Goal: Information Seeking & Learning: Learn about a topic

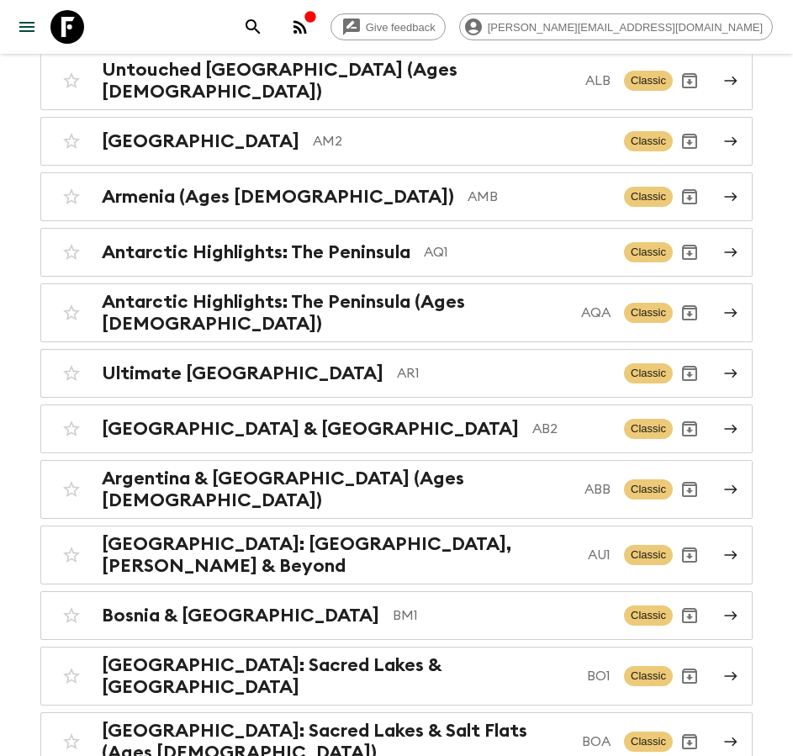
scroll to position [280, 0]
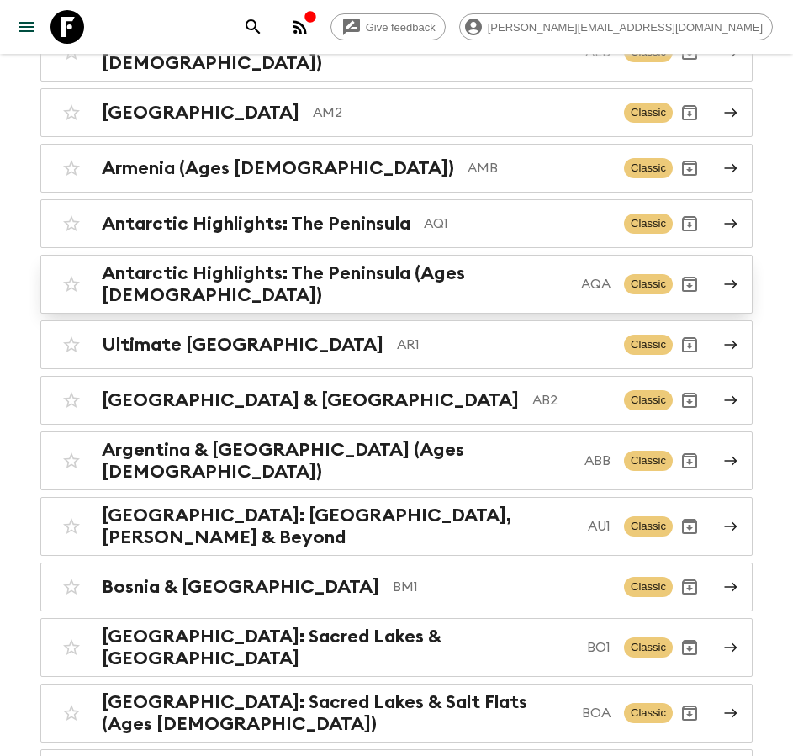
click at [581, 274] on p "AQA" at bounding box center [595, 284] width 29 height 20
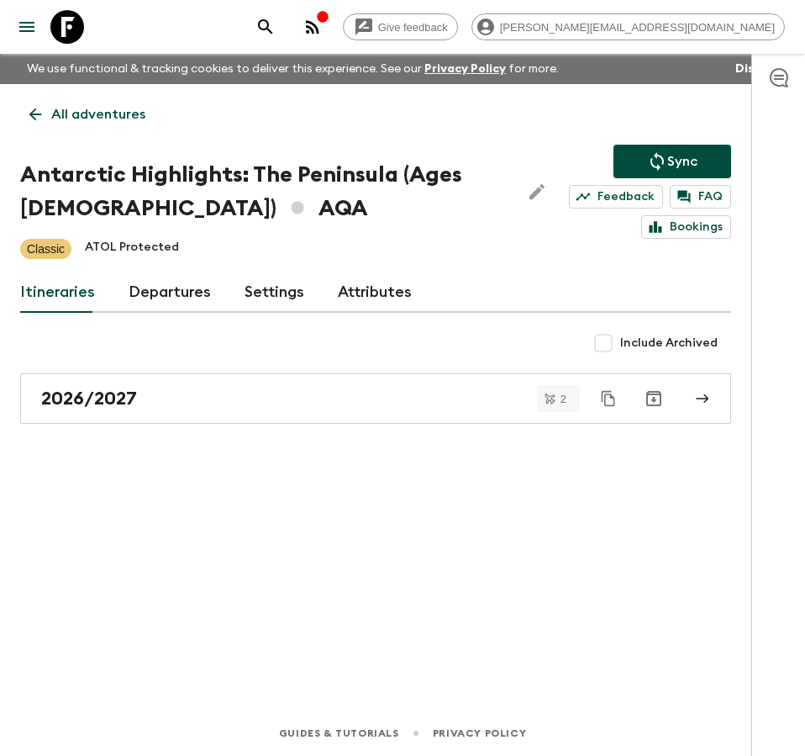
click at [169, 300] on link "Departures" at bounding box center [170, 292] width 82 height 40
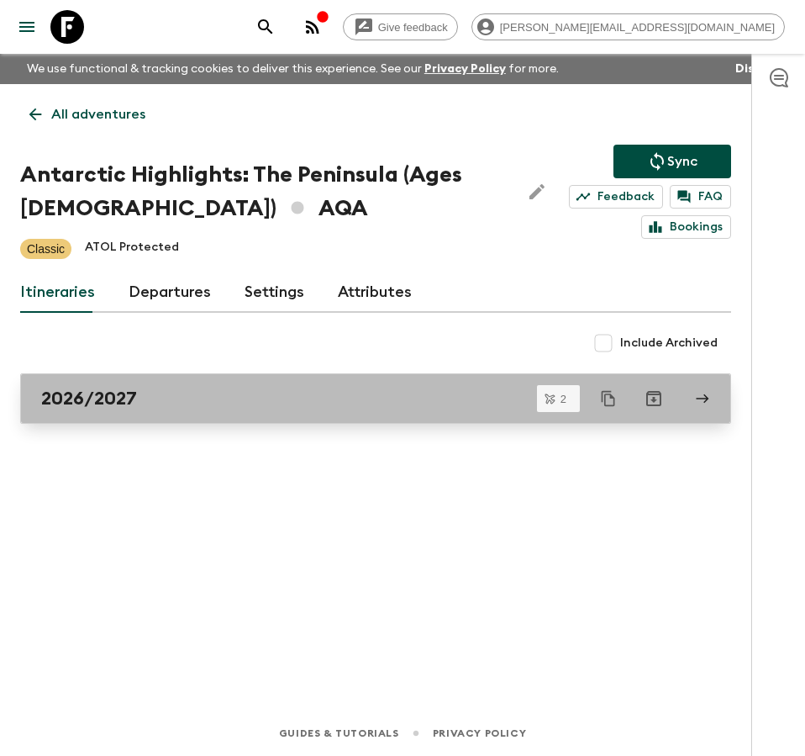
click at [228, 412] on link "2026/2027" at bounding box center [375, 398] width 711 height 50
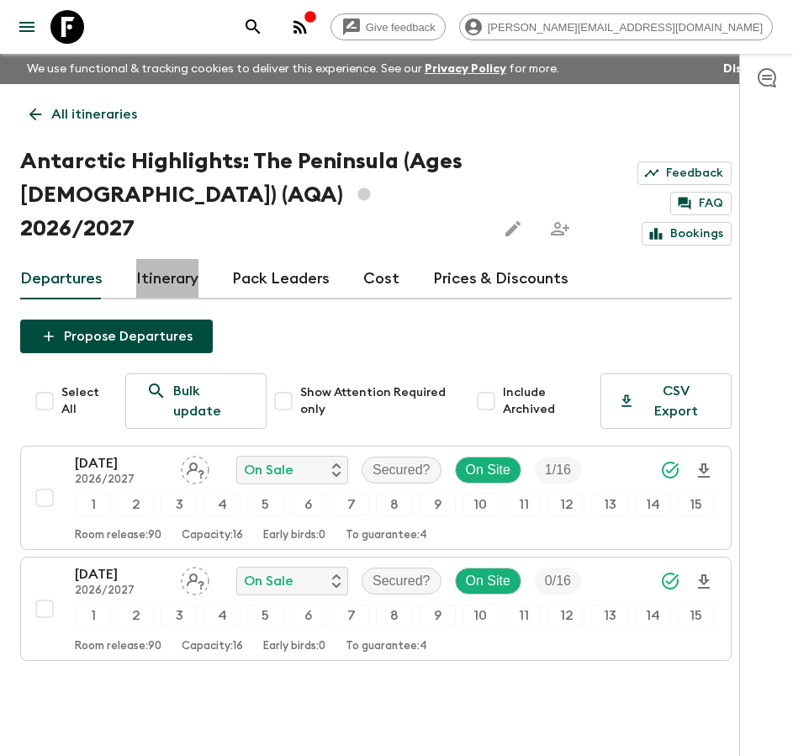
click at [187, 259] on link "Itinerary" at bounding box center [167, 279] width 62 height 40
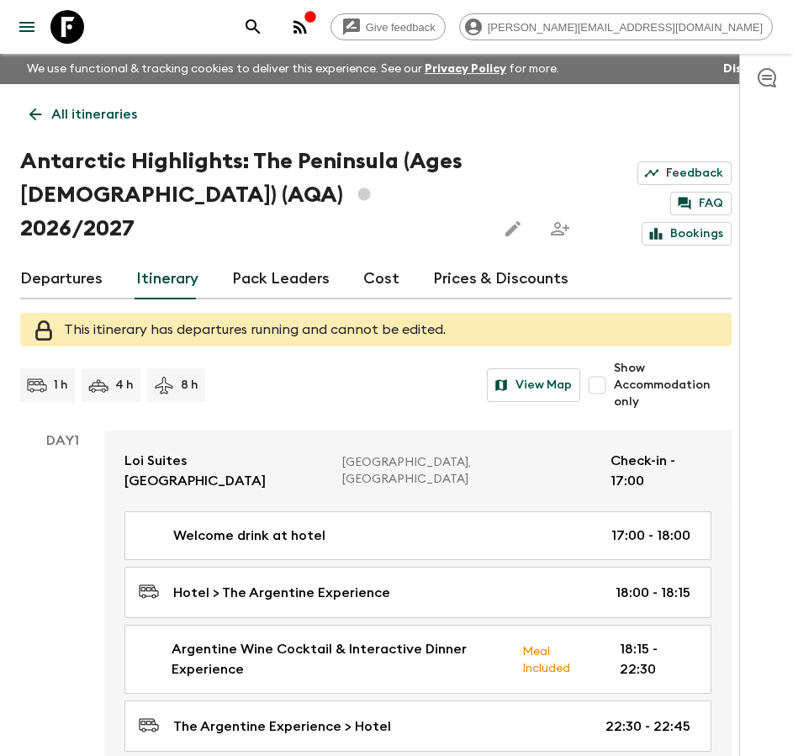
click at [51, 259] on link "Departures" at bounding box center [61, 279] width 82 height 40
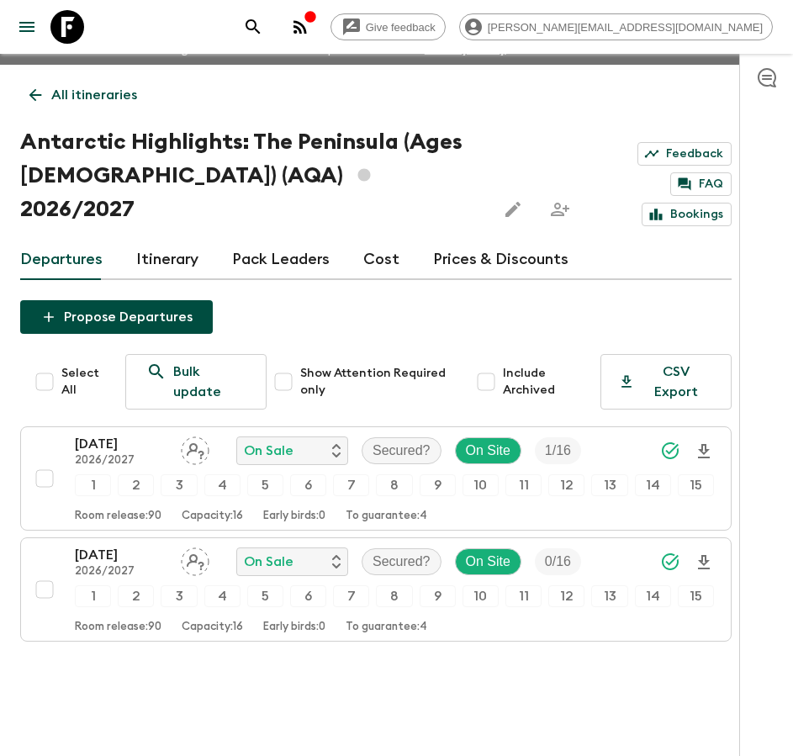
scroll to position [24, 0]
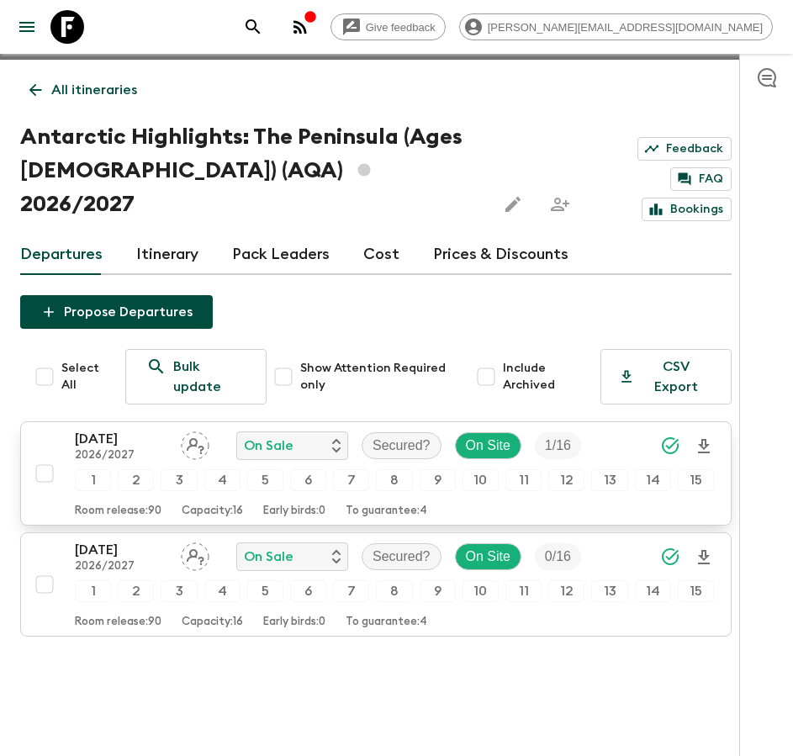
click at [606, 431] on div "[DATE] 2026/2027 On Sale Secured? On Site 1 / 16 1 2 3 4 5 6 7 8 9 10 11 12 13 …" at bounding box center [394, 473] width 639 height 89
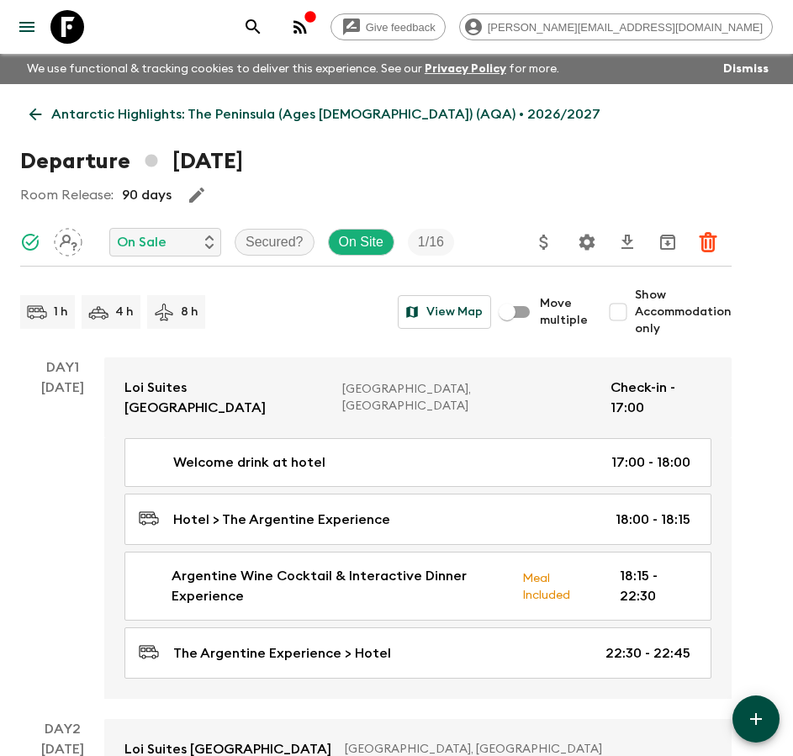
click at [30, 106] on icon at bounding box center [35, 114] width 18 height 18
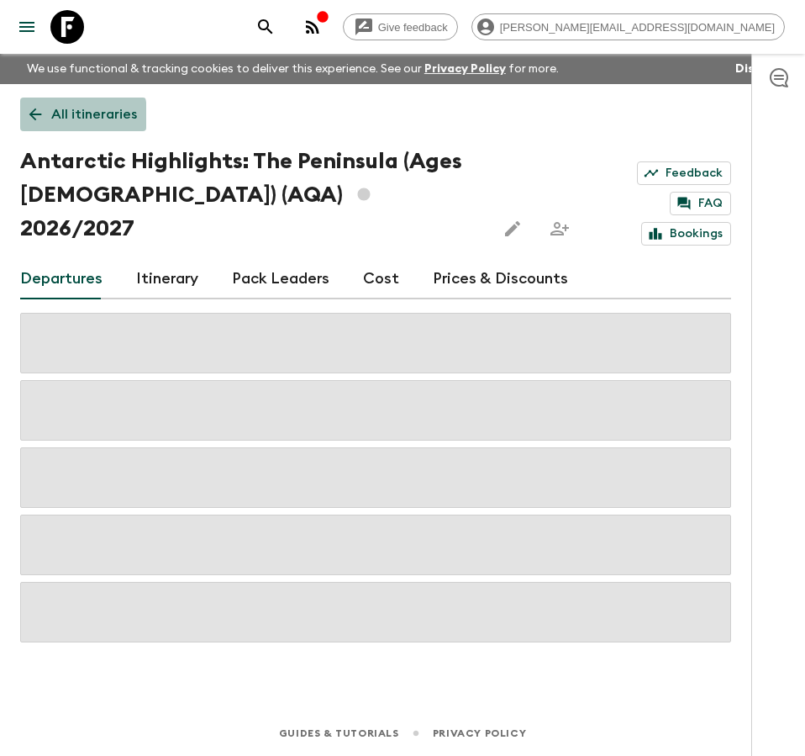
click at [37, 115] on icon at bounding box center [35, 114] width 18 height 18
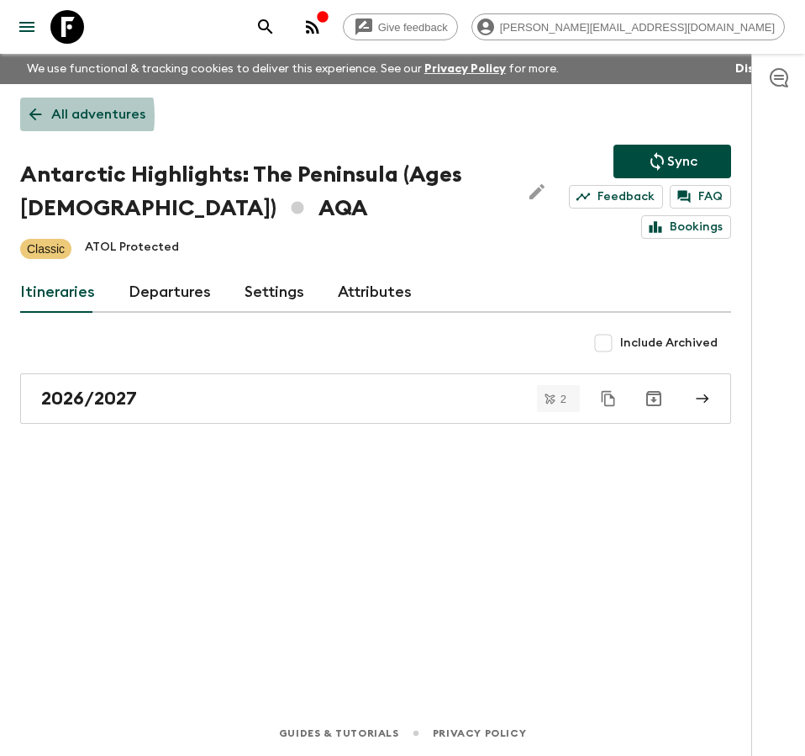
click at [21, 116] on link "All adventures" at bounding box center [87, 115] width 134 height 34
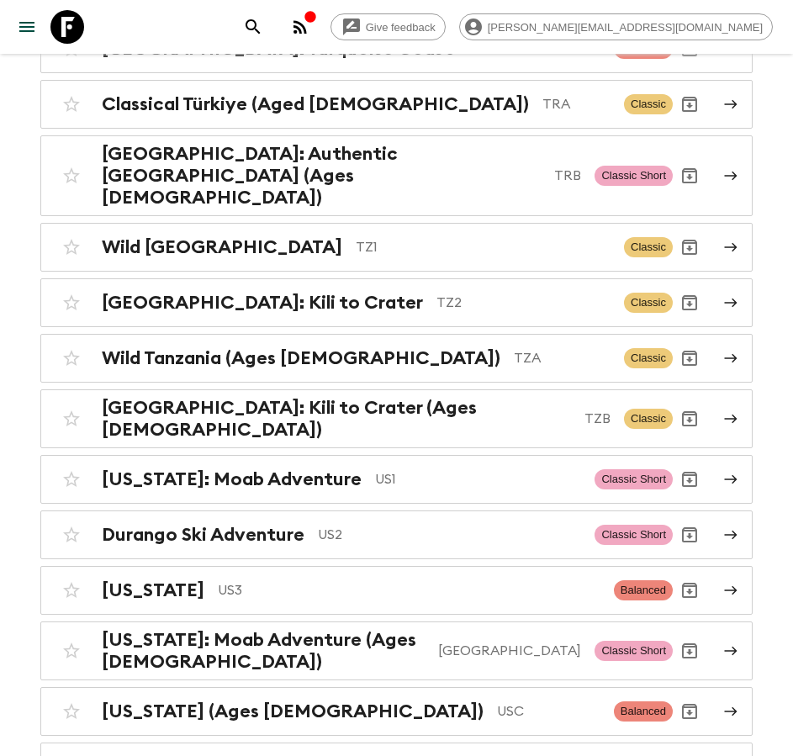
scroll to position [7586, 0]
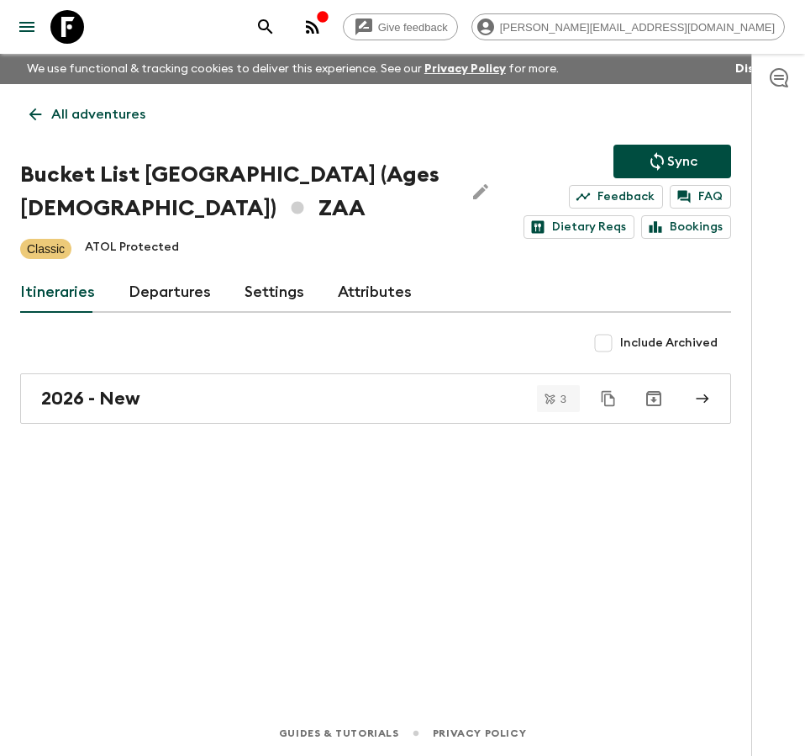
click at [203, 285] on link "Departures" at bounding box center [170, 292] width 82 height 40
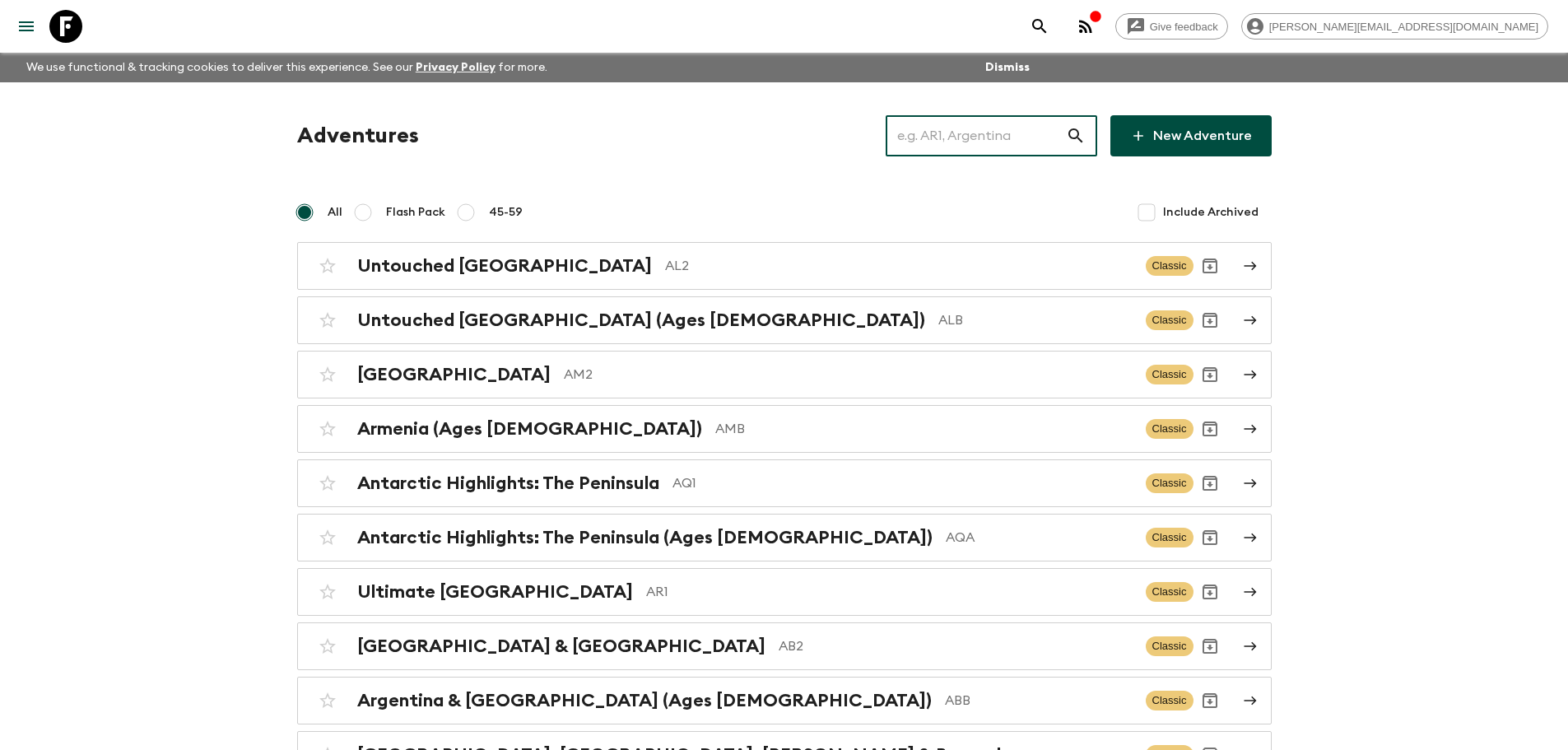
click at [922, 144] on input "text" at bounding box center [975, 135] width 180 height 46
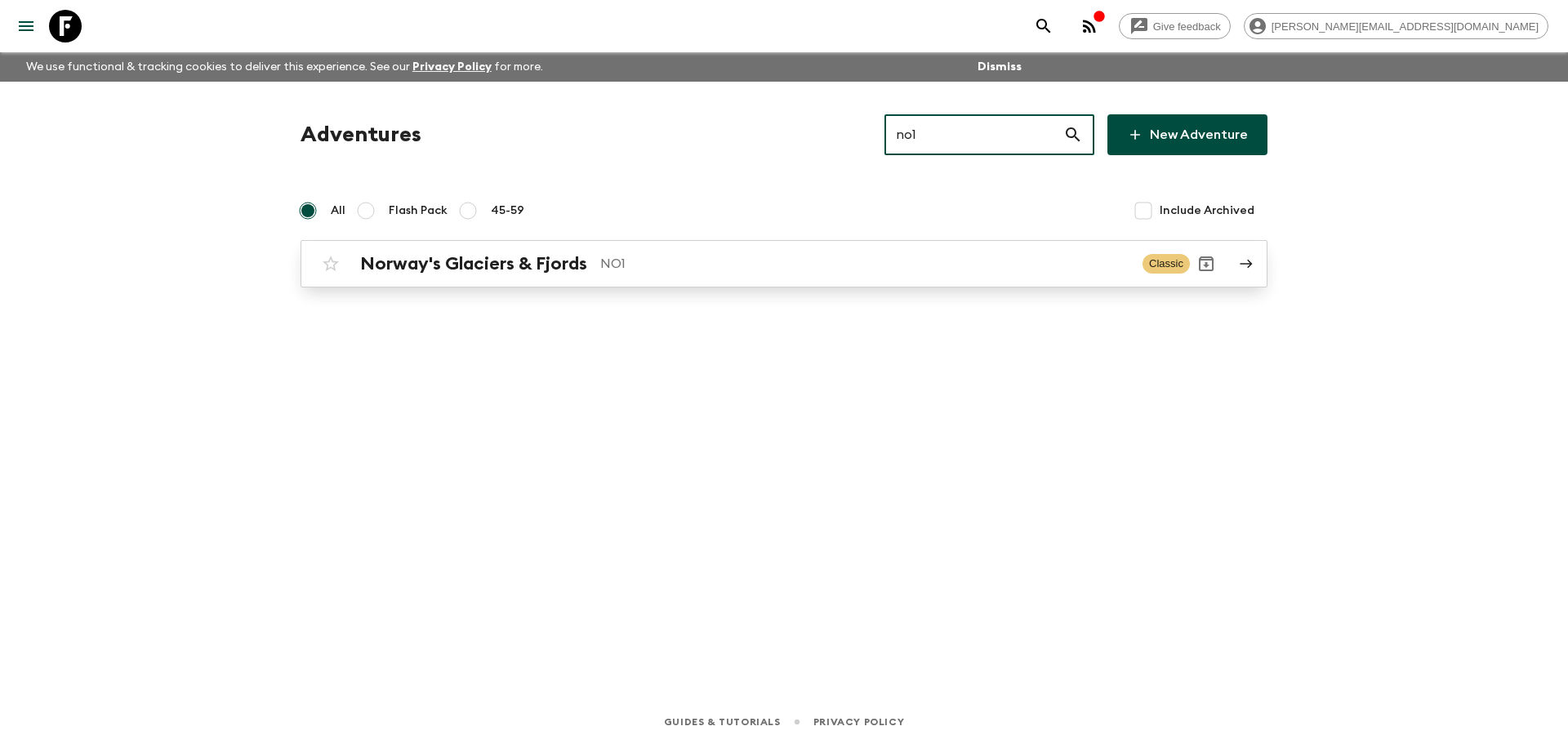
type input "no1"
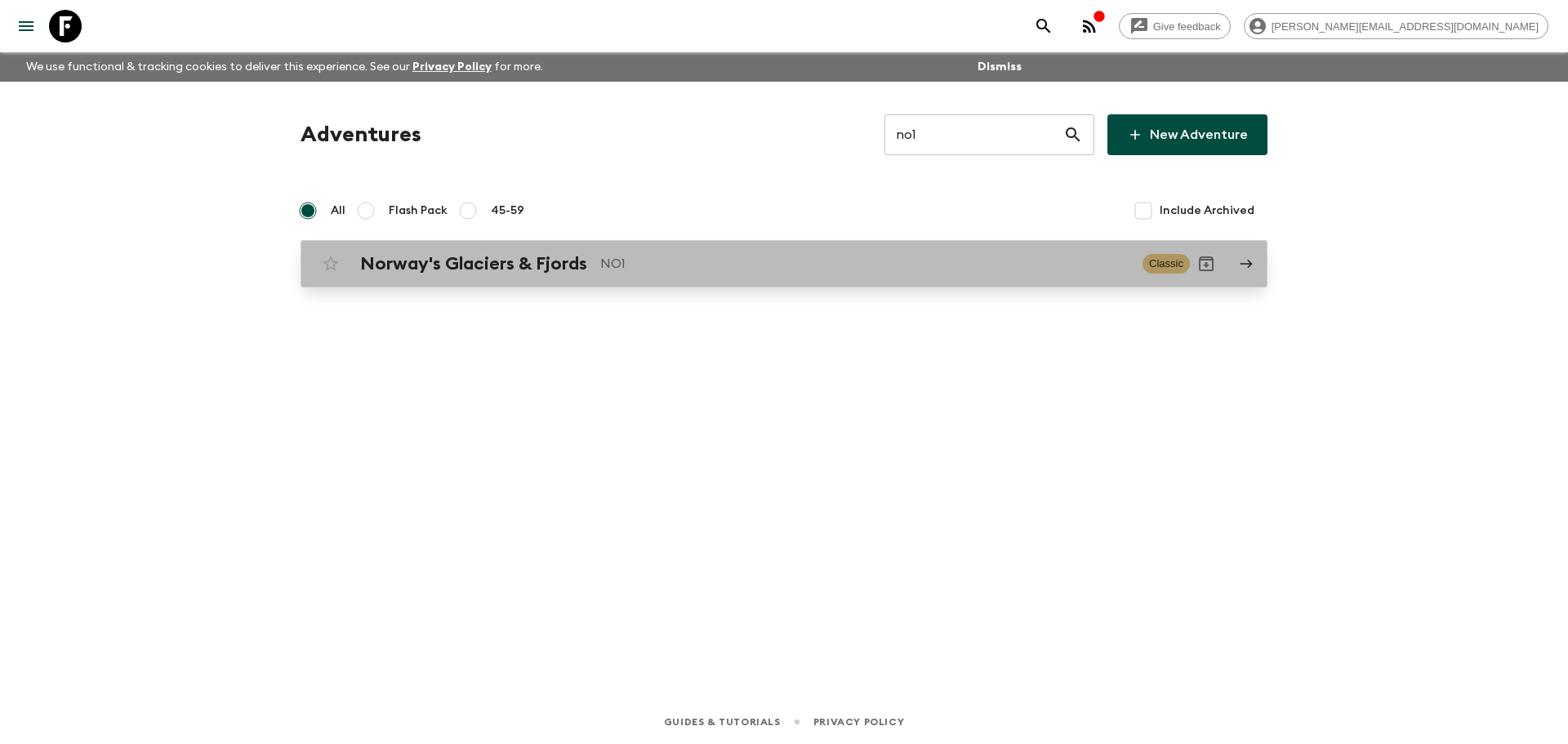
click at [889, 269] on p "NO1" at bounding box center [865, 263] width 529 height 19
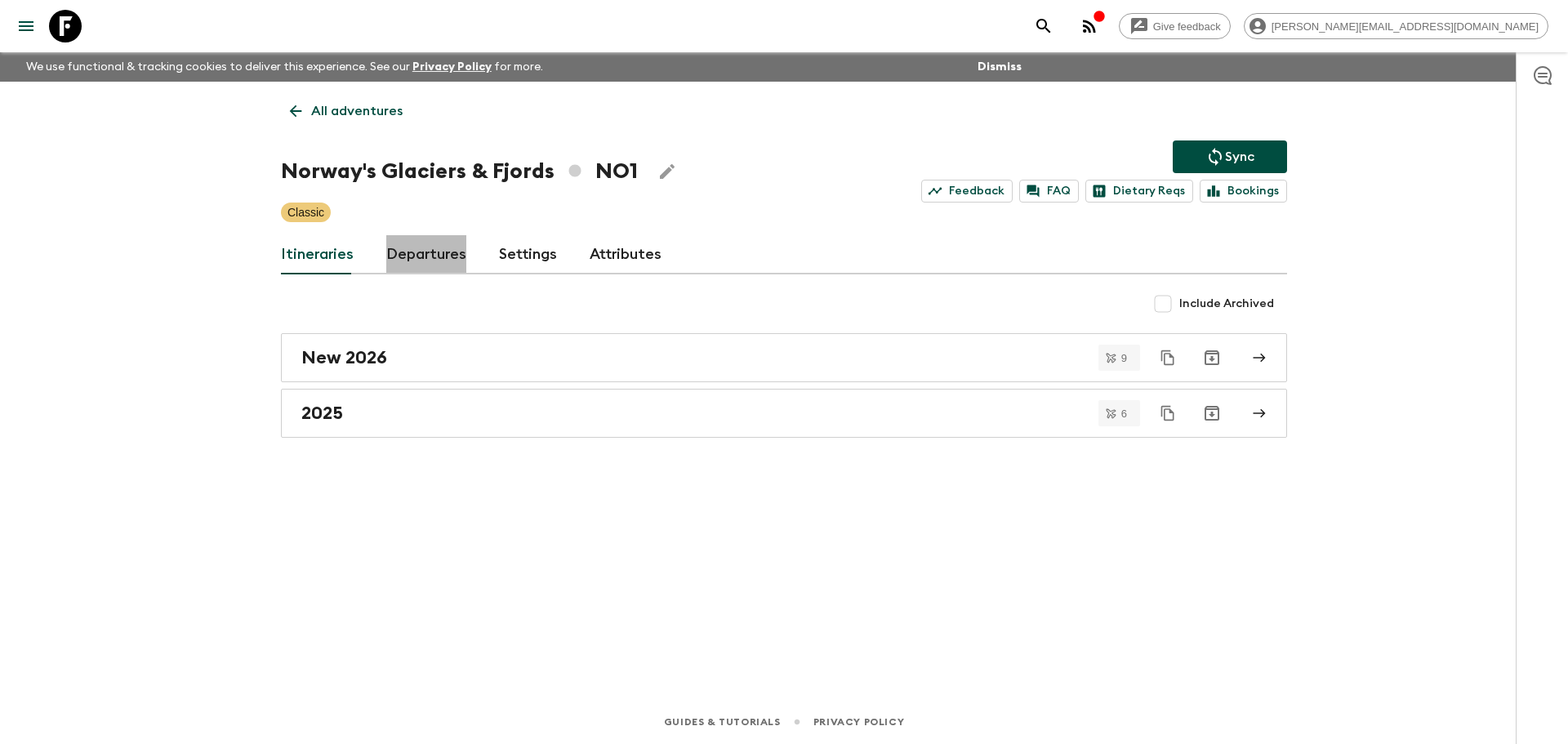
click at [436, 260] on link "Departures" at bounding box center [426, 254] width 80 height 39
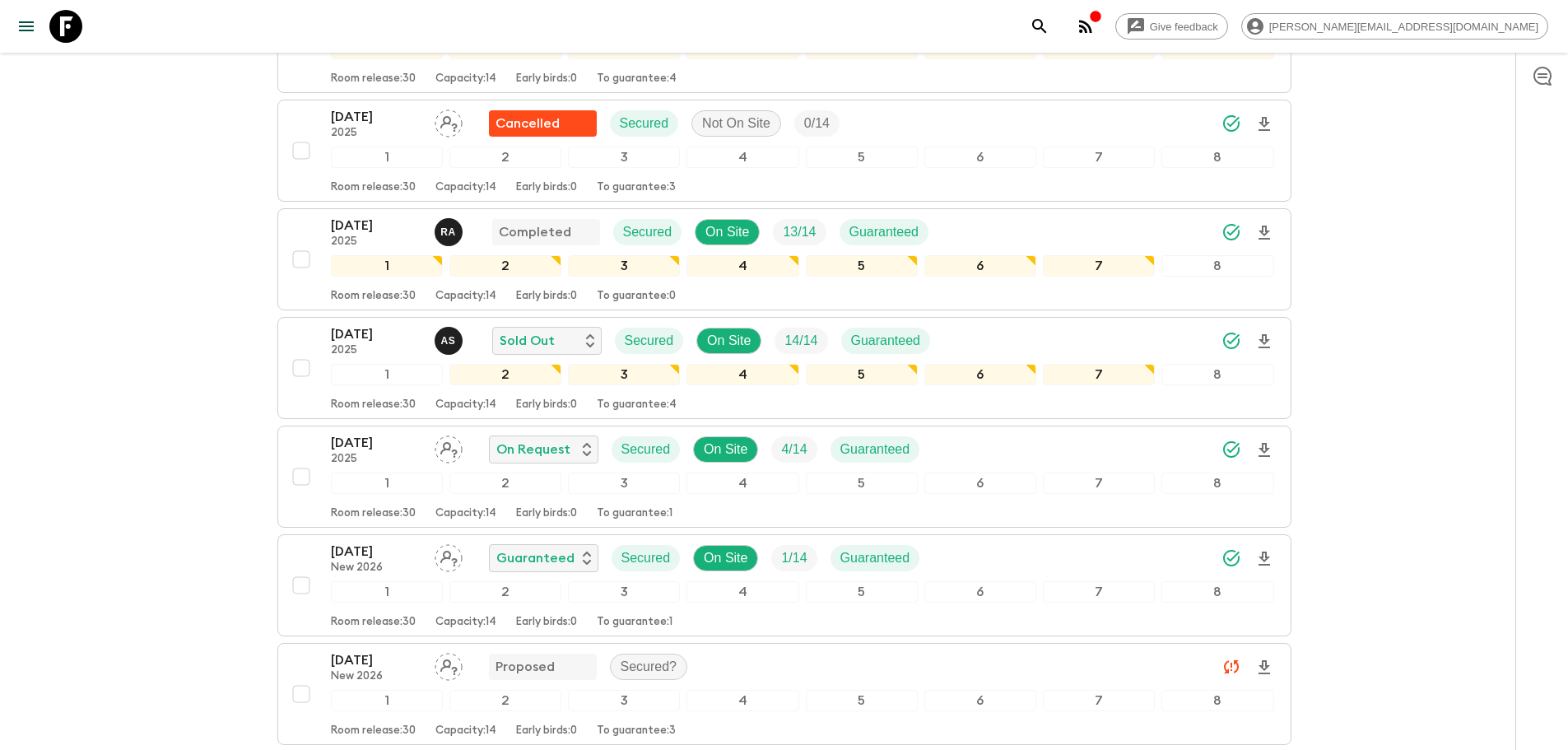
scroll to position [1285, 0]
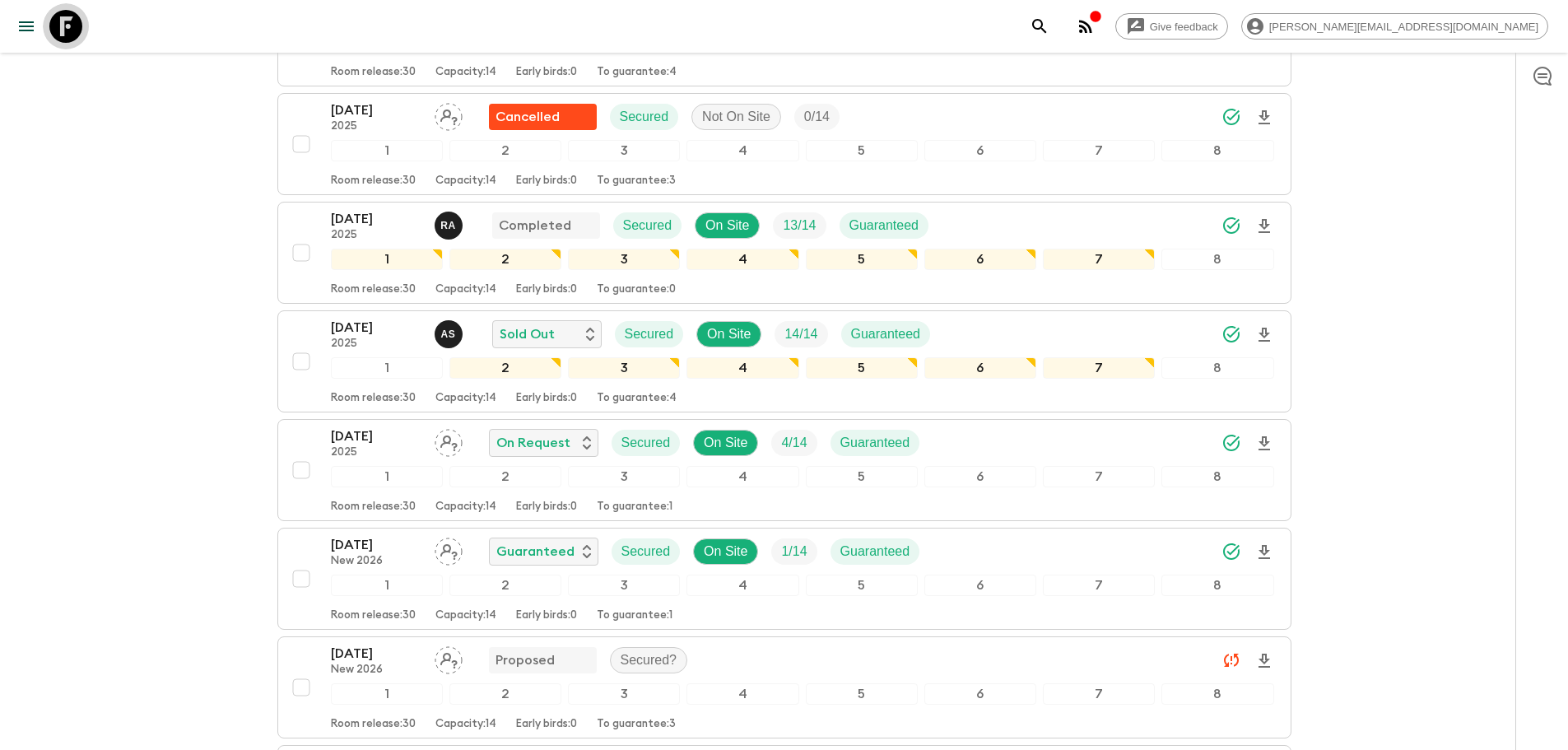
click at [72, 23] on icon at bounding box center [66, 26] width 33 height 33
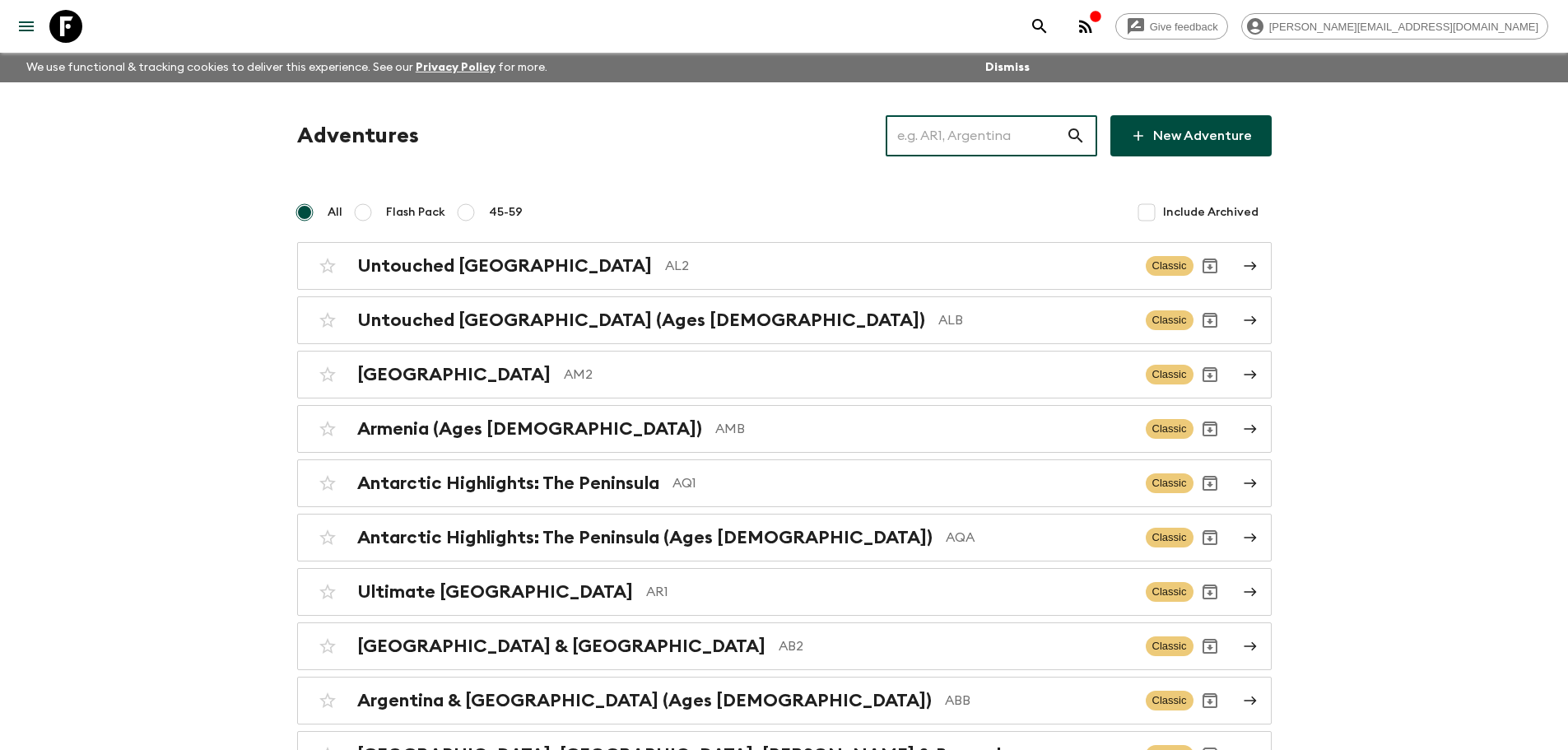
click at [947, 121] on input "text" at bounding box center [975, 135] width 180 height 46
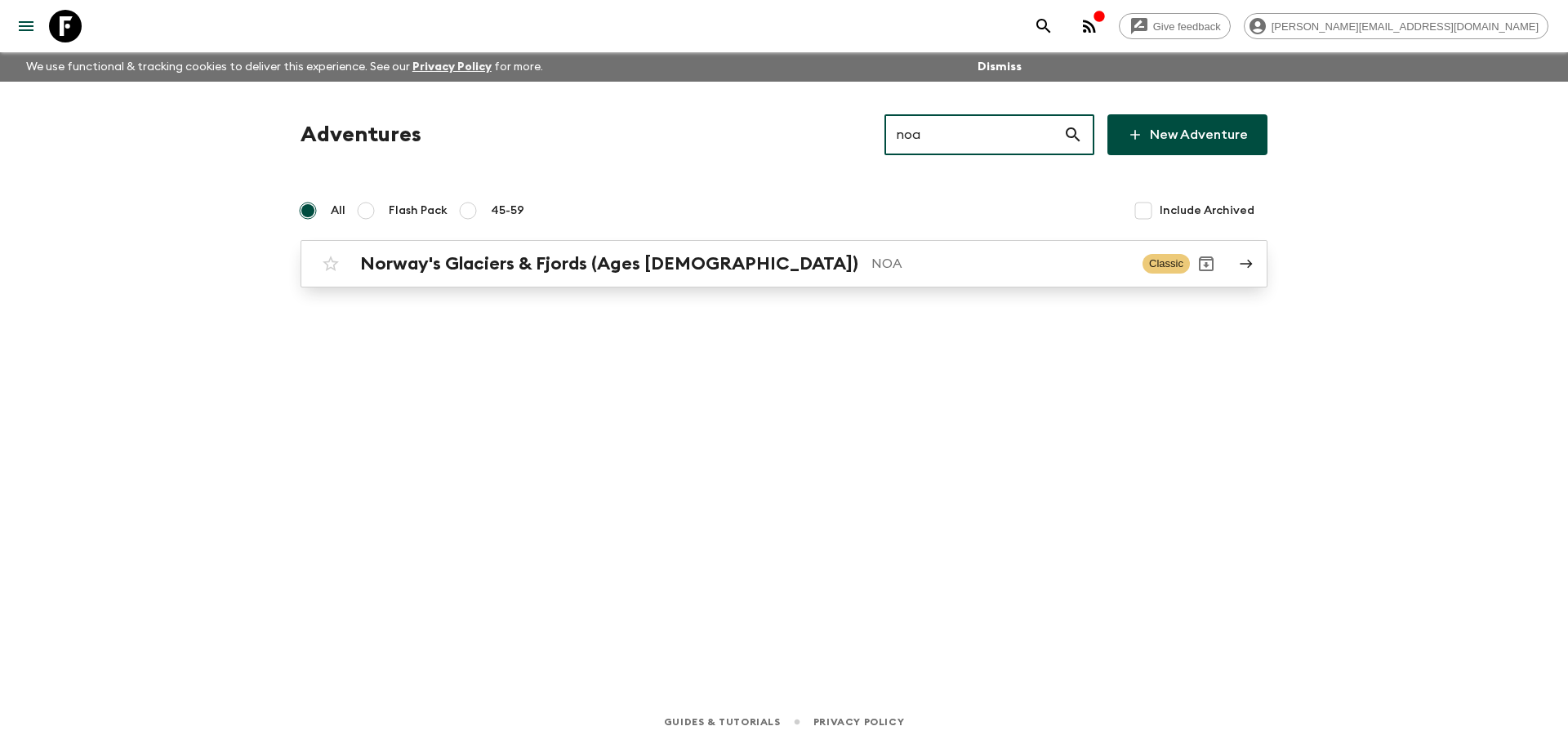
type input "noa"
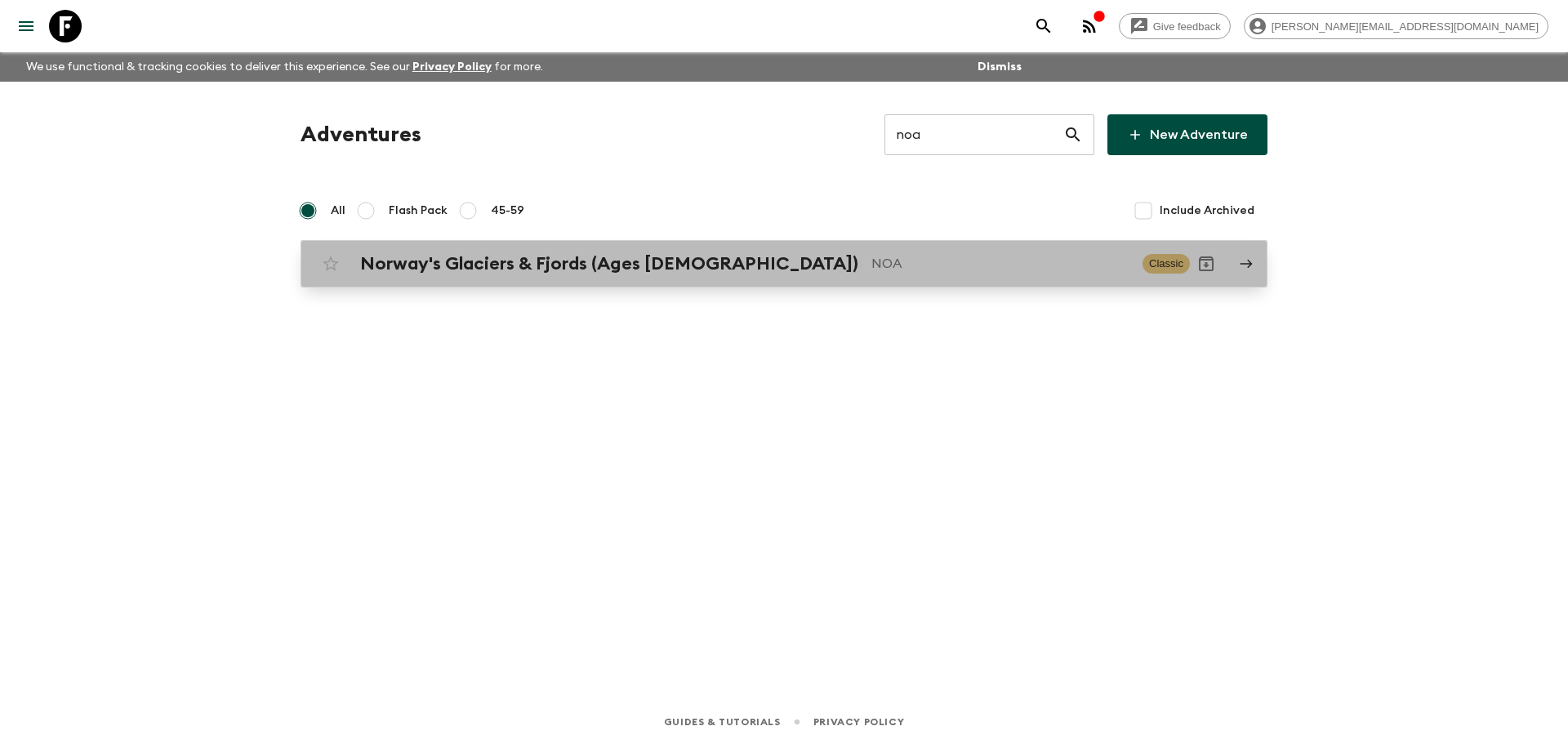
click at [886, 263] on p "NOA" at bounding box center [1001, 263] width 258 height 19
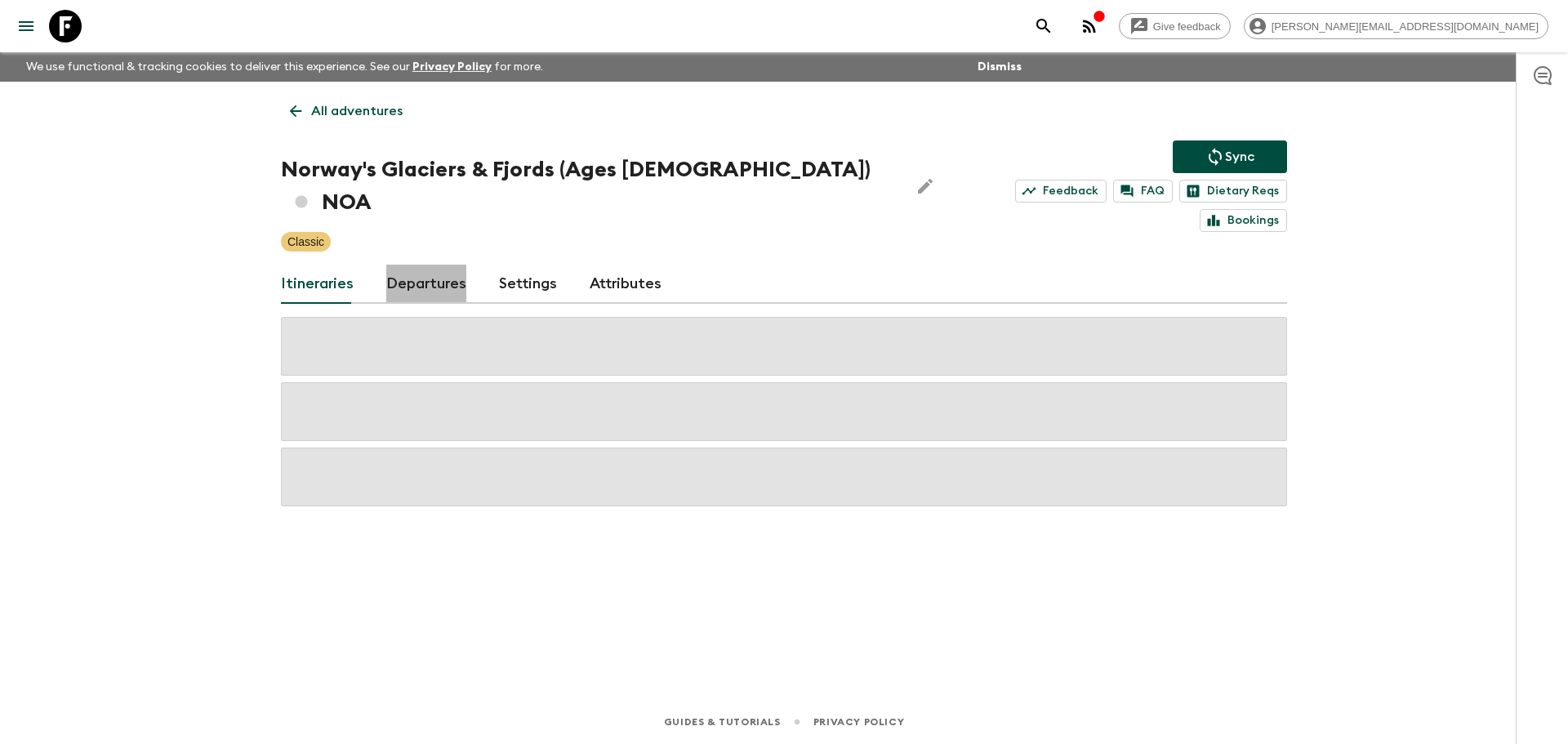
click at [428, 264] on link "Departures" at bounding box center [426, 284] width 80 height 39
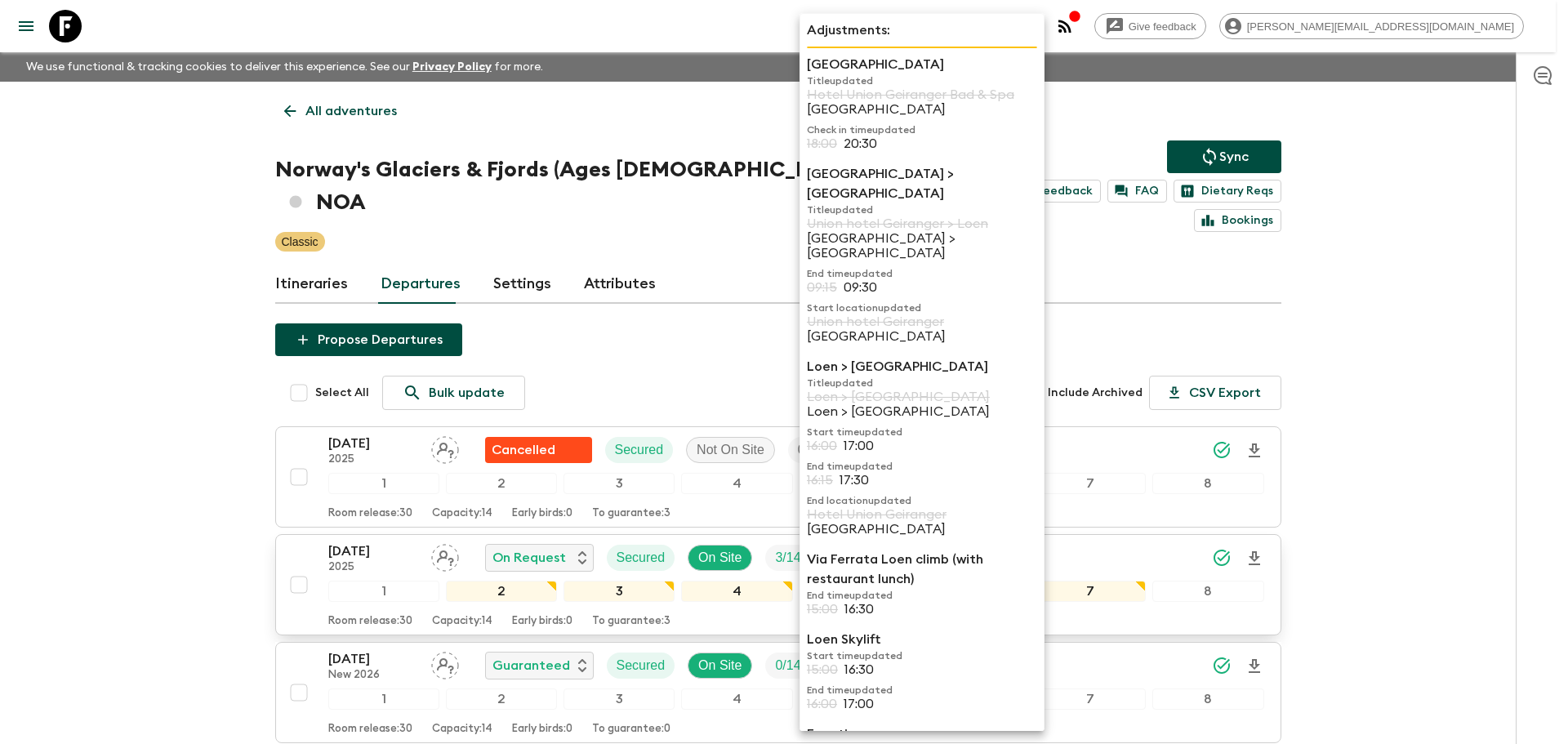
click at [809, 559] on div "Via Ferrata Loen climb (with restaurant lunch) End time updated 15:00 16:30" at bounding box center [921, 587] width 230 height 74
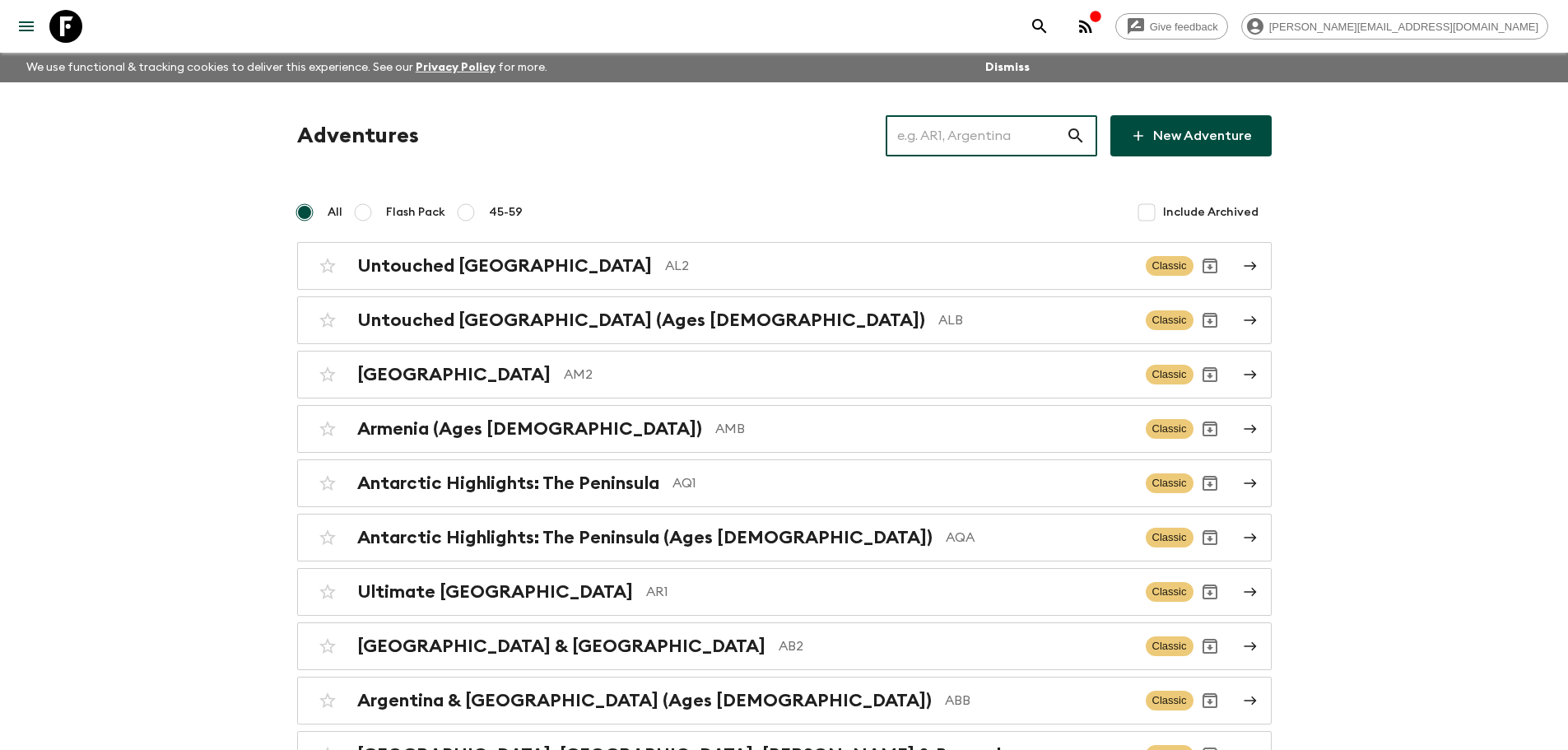
click at [1026, 150] on input "text" at bounding box center [975, 135] width 180 height 46
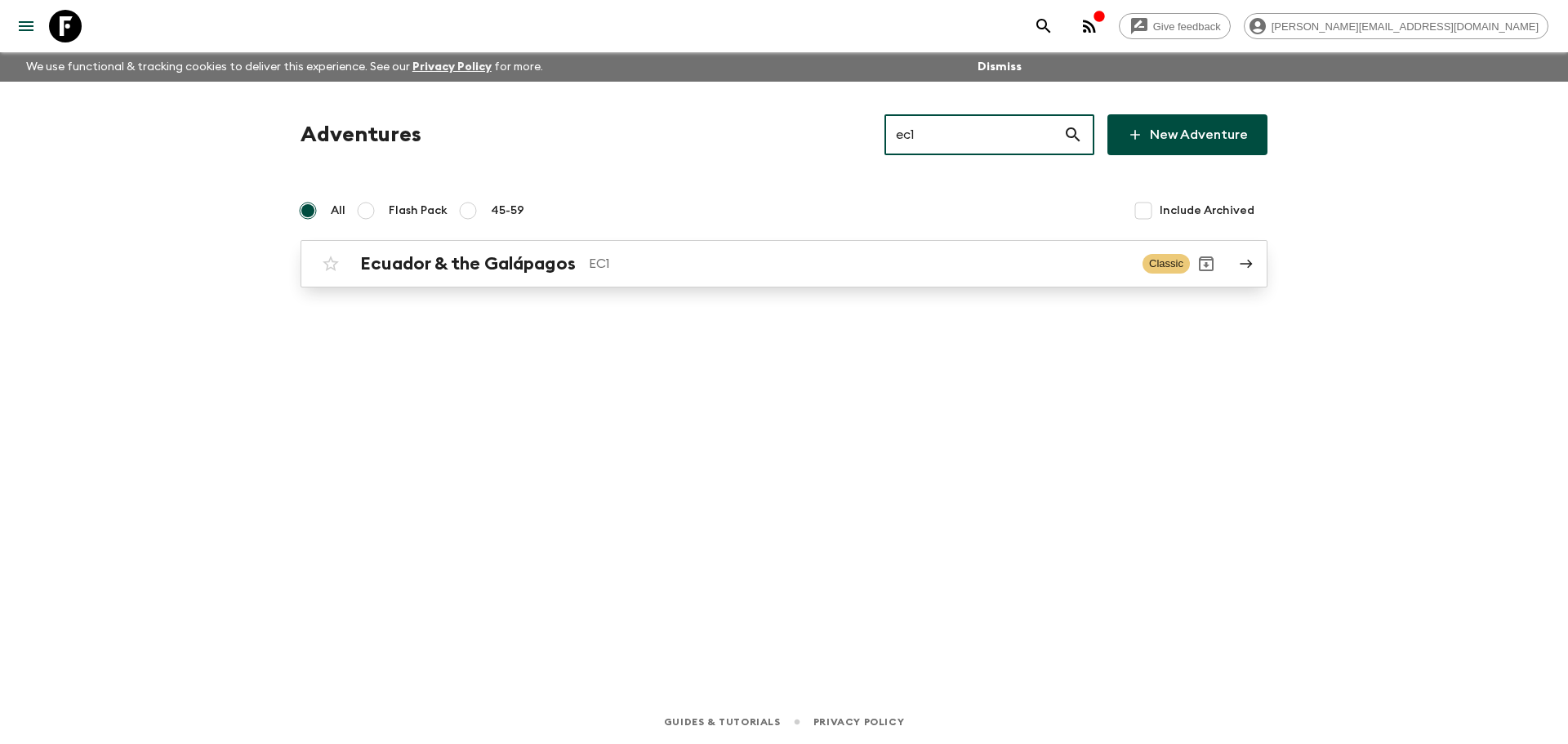
type input "ec1"
click at [871, 262] on p "EC1" at bounding box center [859, 263] width 540 height 19
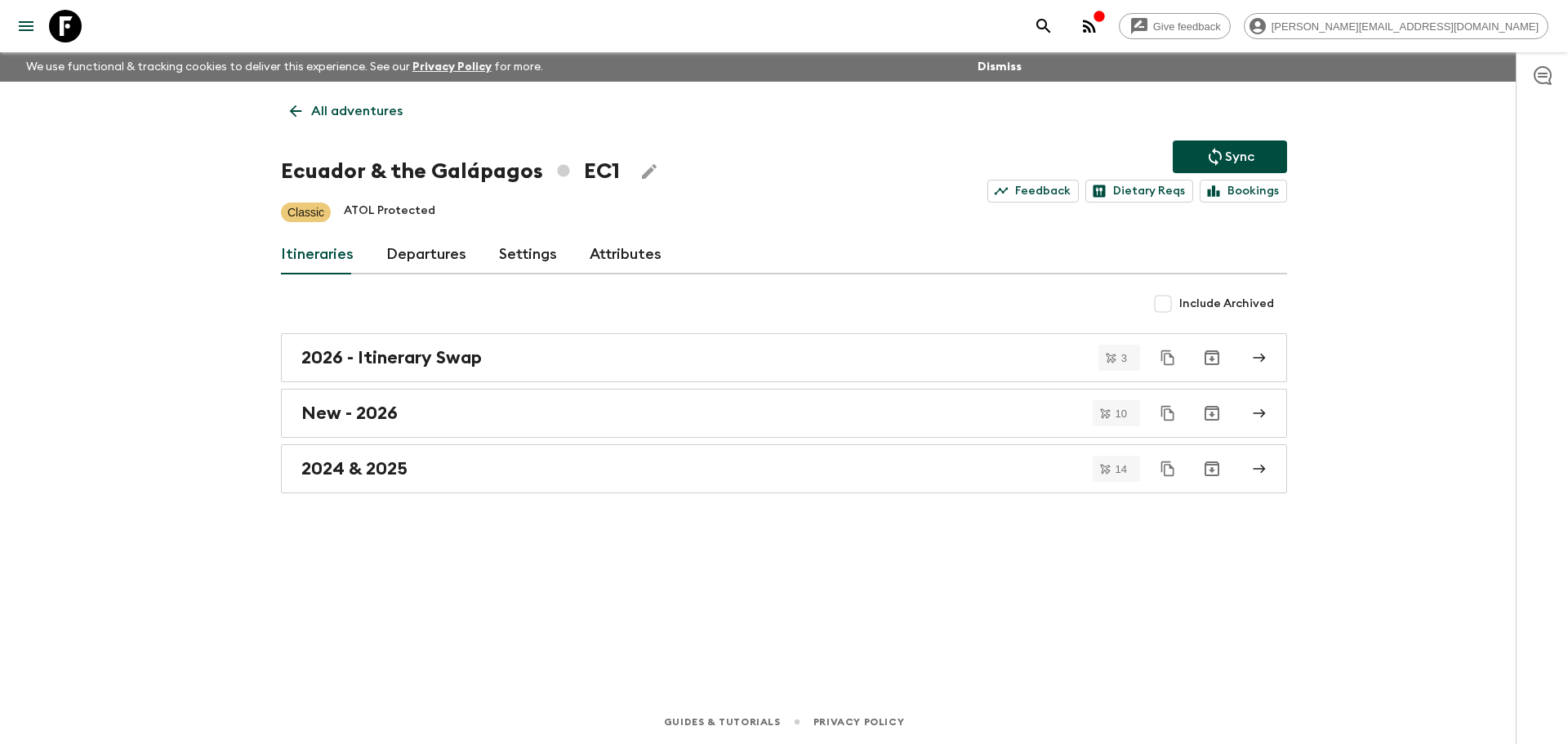
click at [423, 269] on link "Departures" at bounding box center [426, 254] width 80 height 39
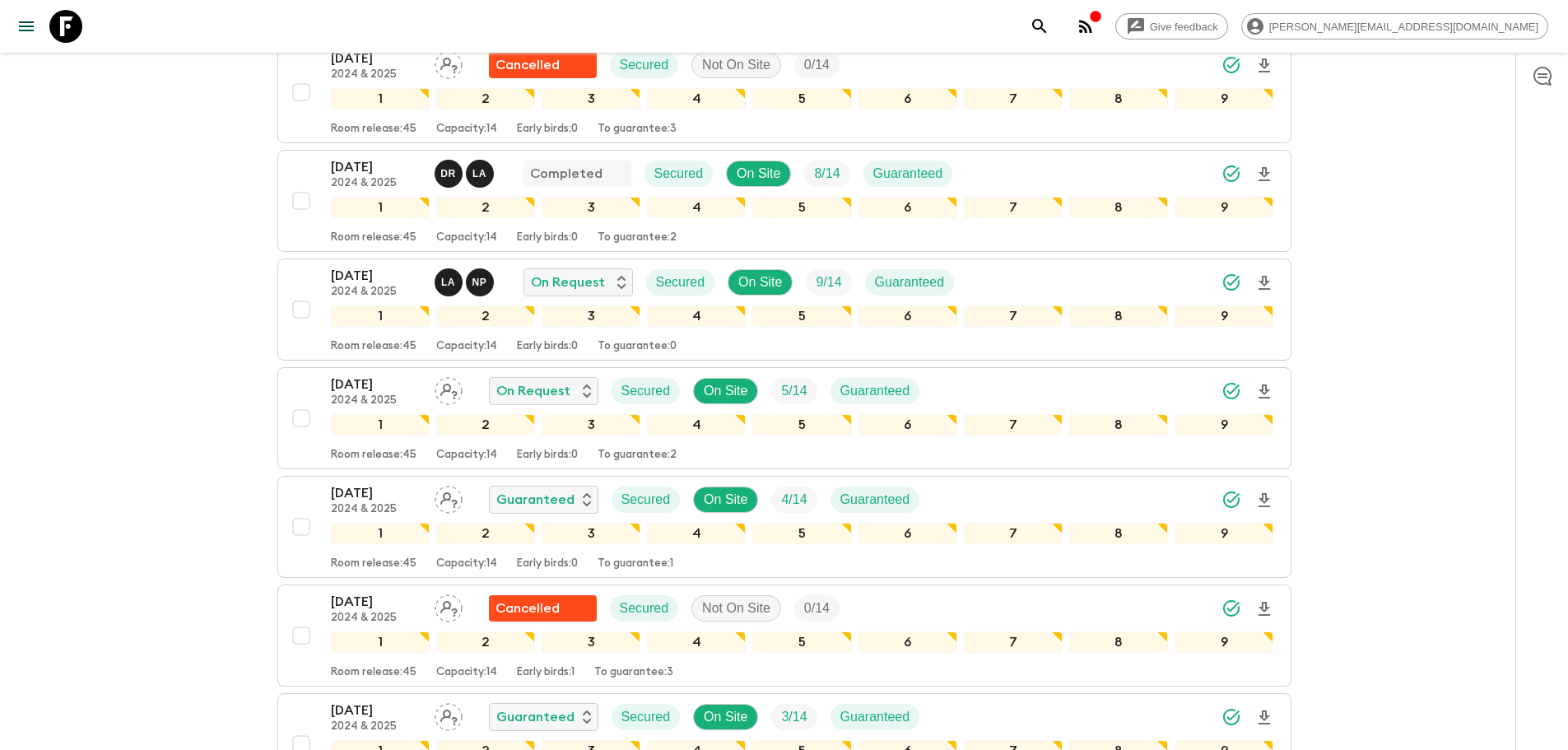
scroll to position [1351, 0]
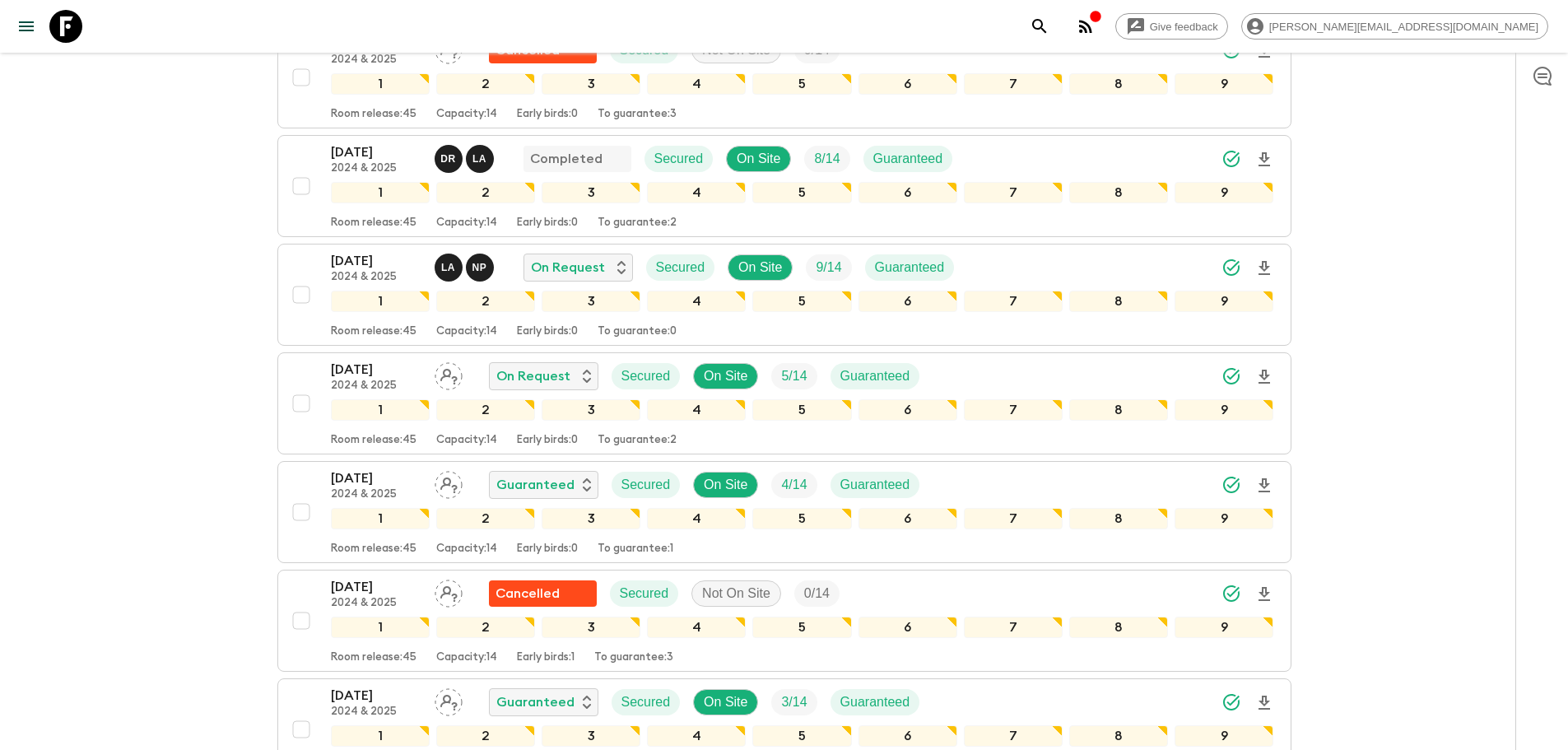
click at [77, 20] on icon at bounding box center [66, 26] width 33 height 33
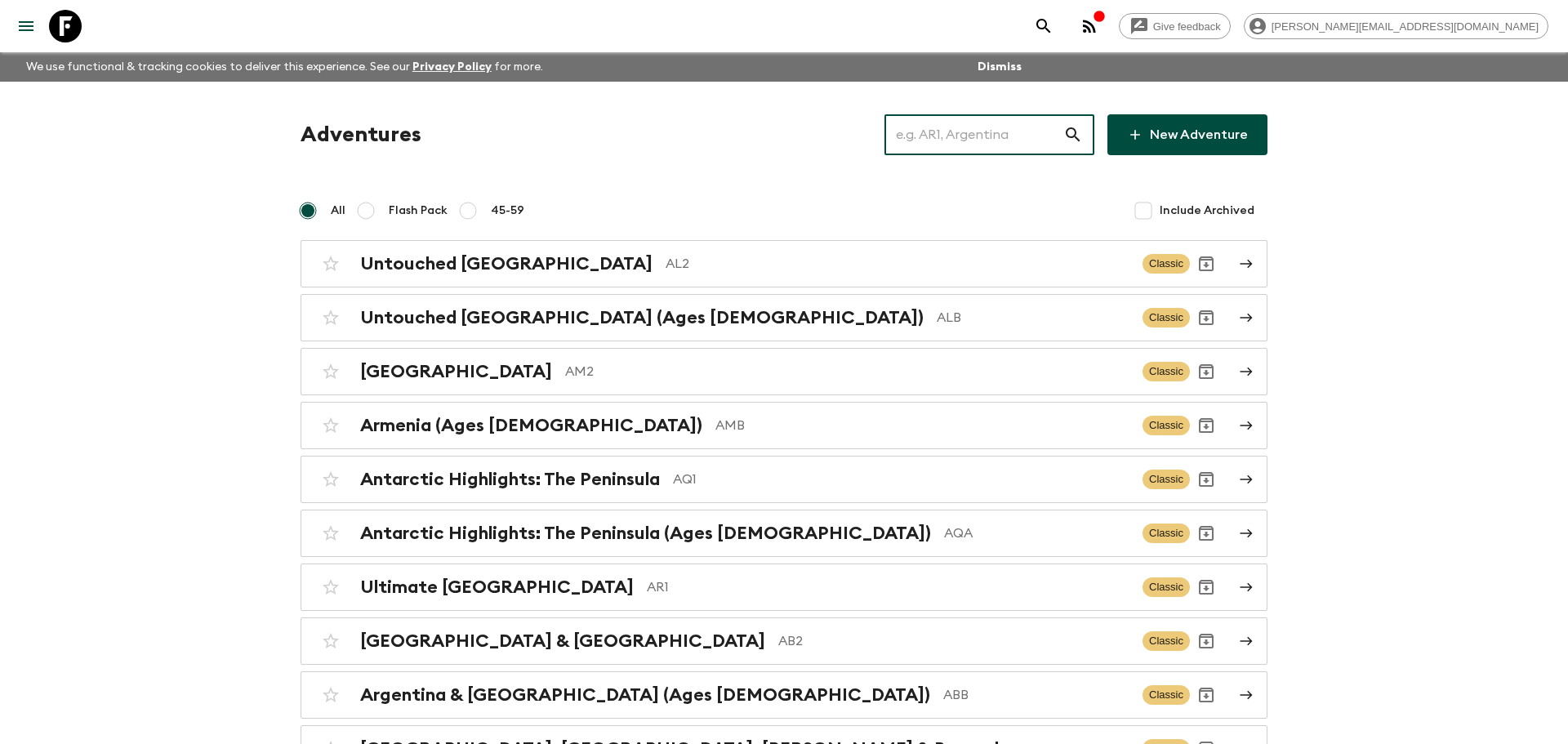
click at [919, 132] on input "text" at bounding box center [973, 134] width 179 height 46
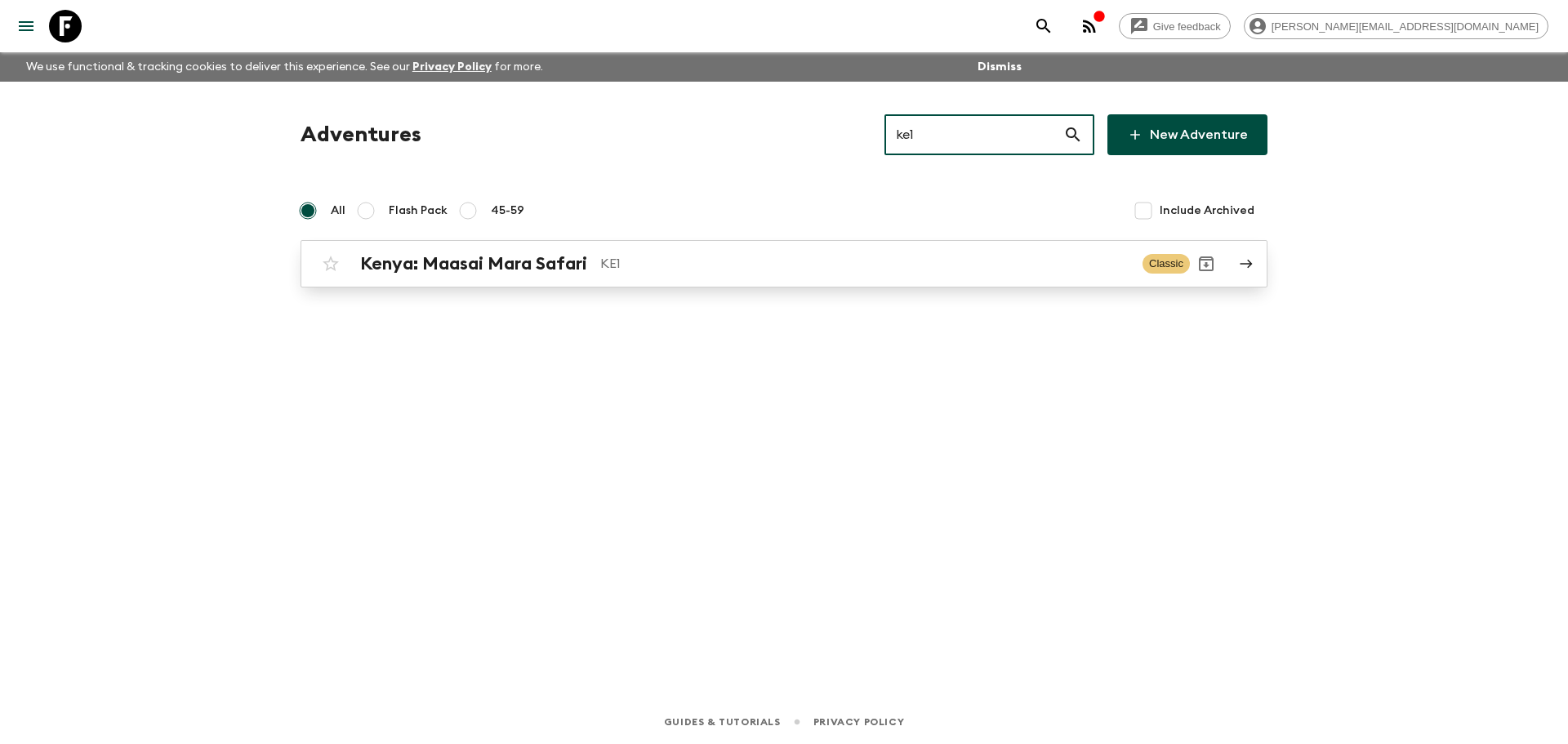
type input "ke1"
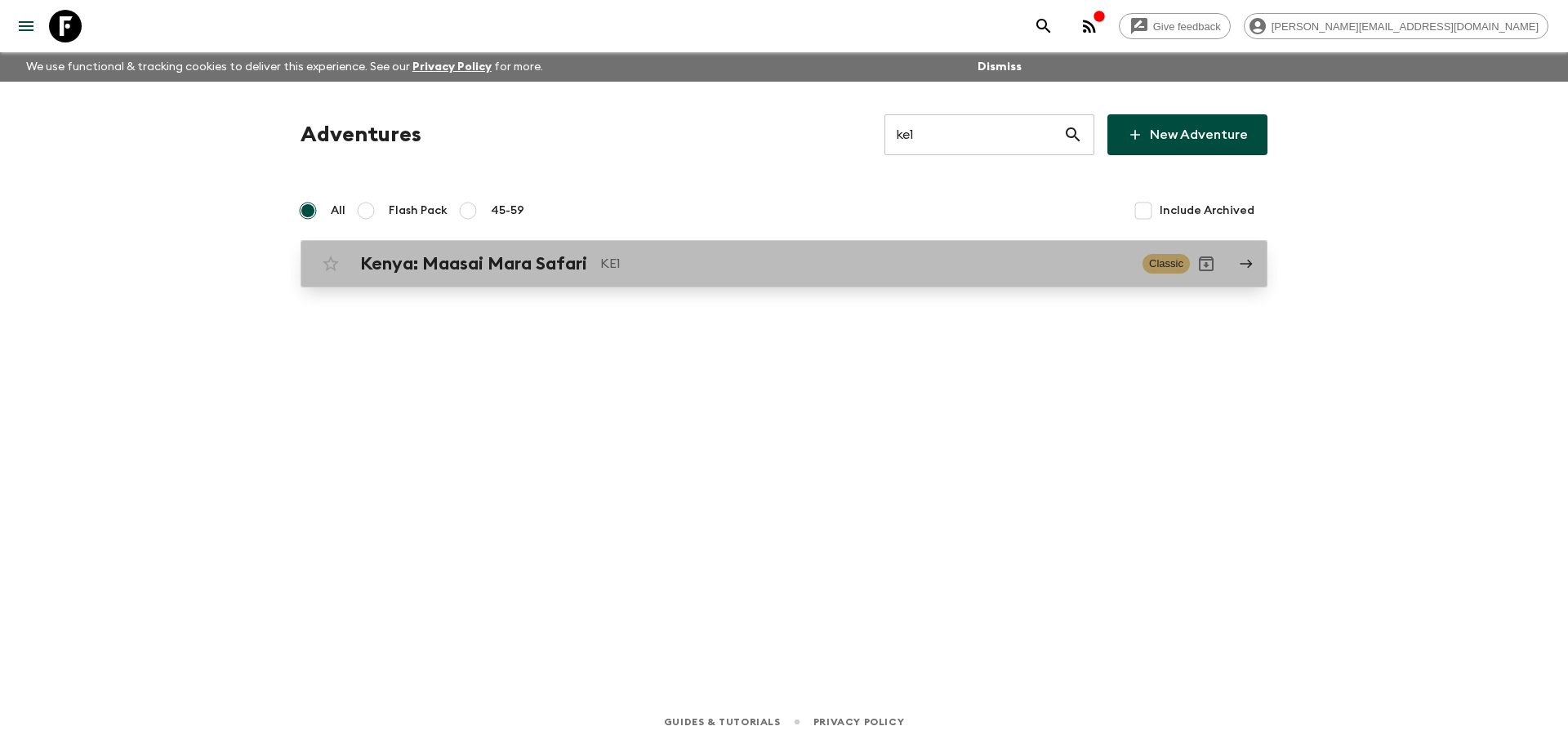
click at [856, 270] on p "KE1" at bounding box center [865, 263] width 529 height 19
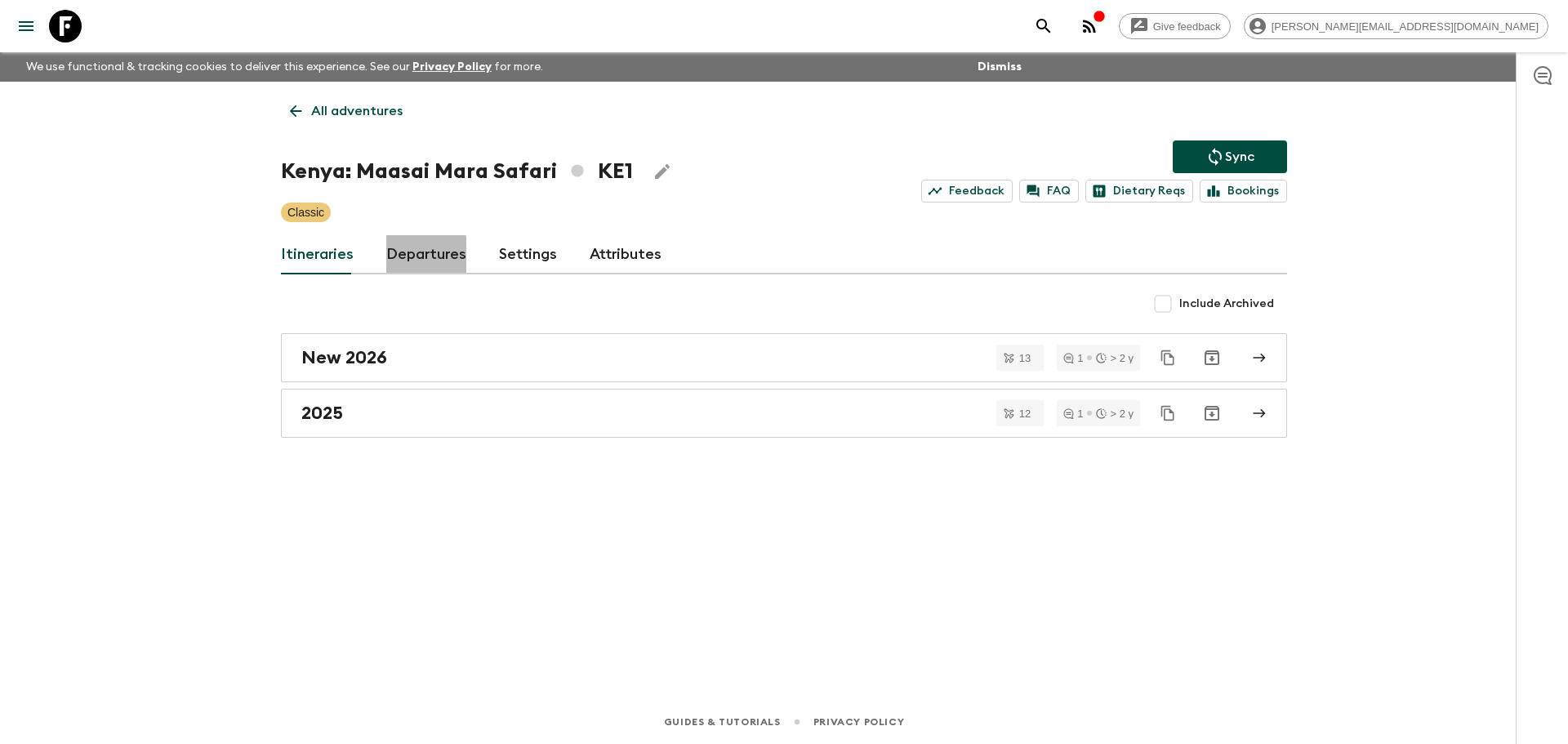
click at [395, 263] on link "Departures" at bounding box center [426, 254] width 80 height 39
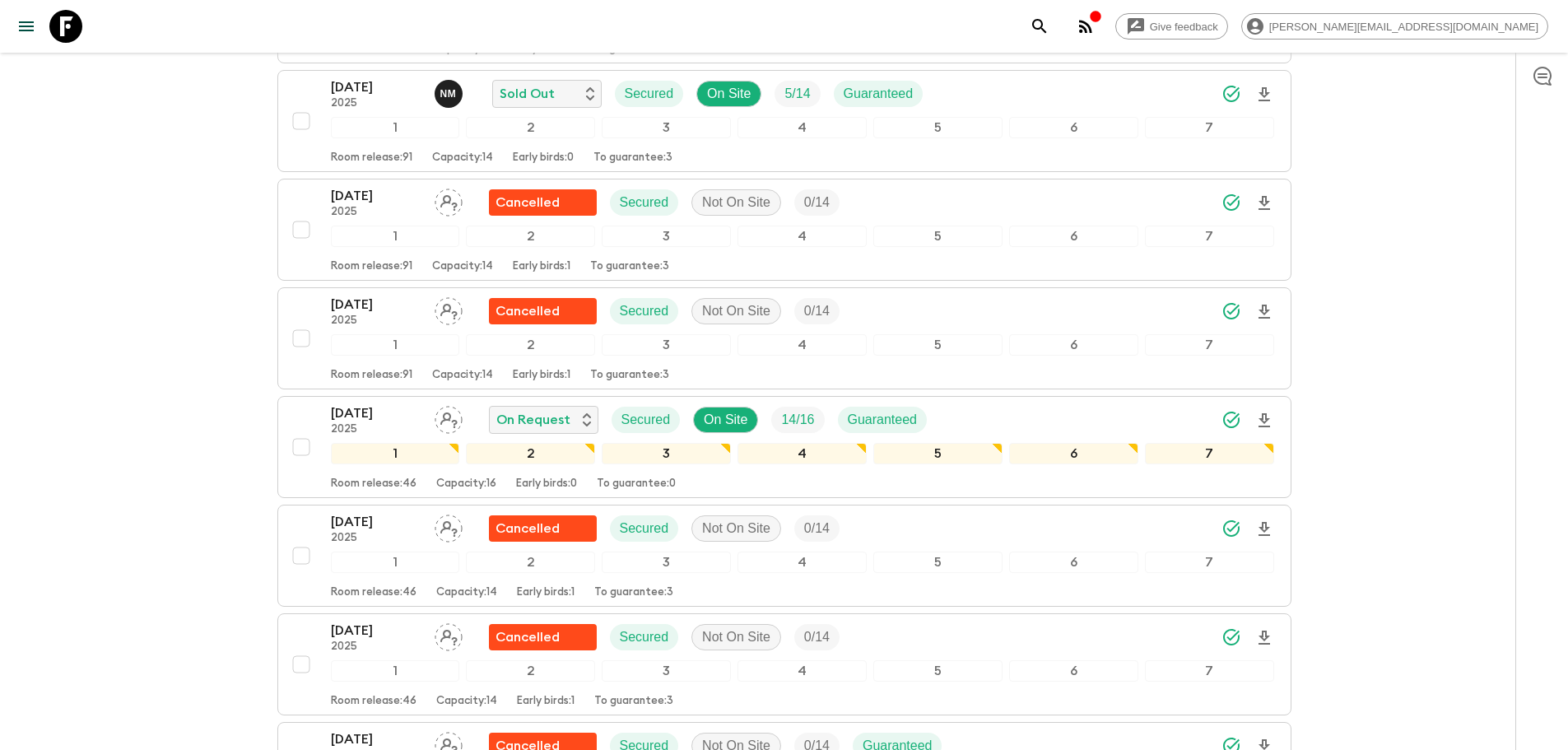
scroll to position [2514, 0]
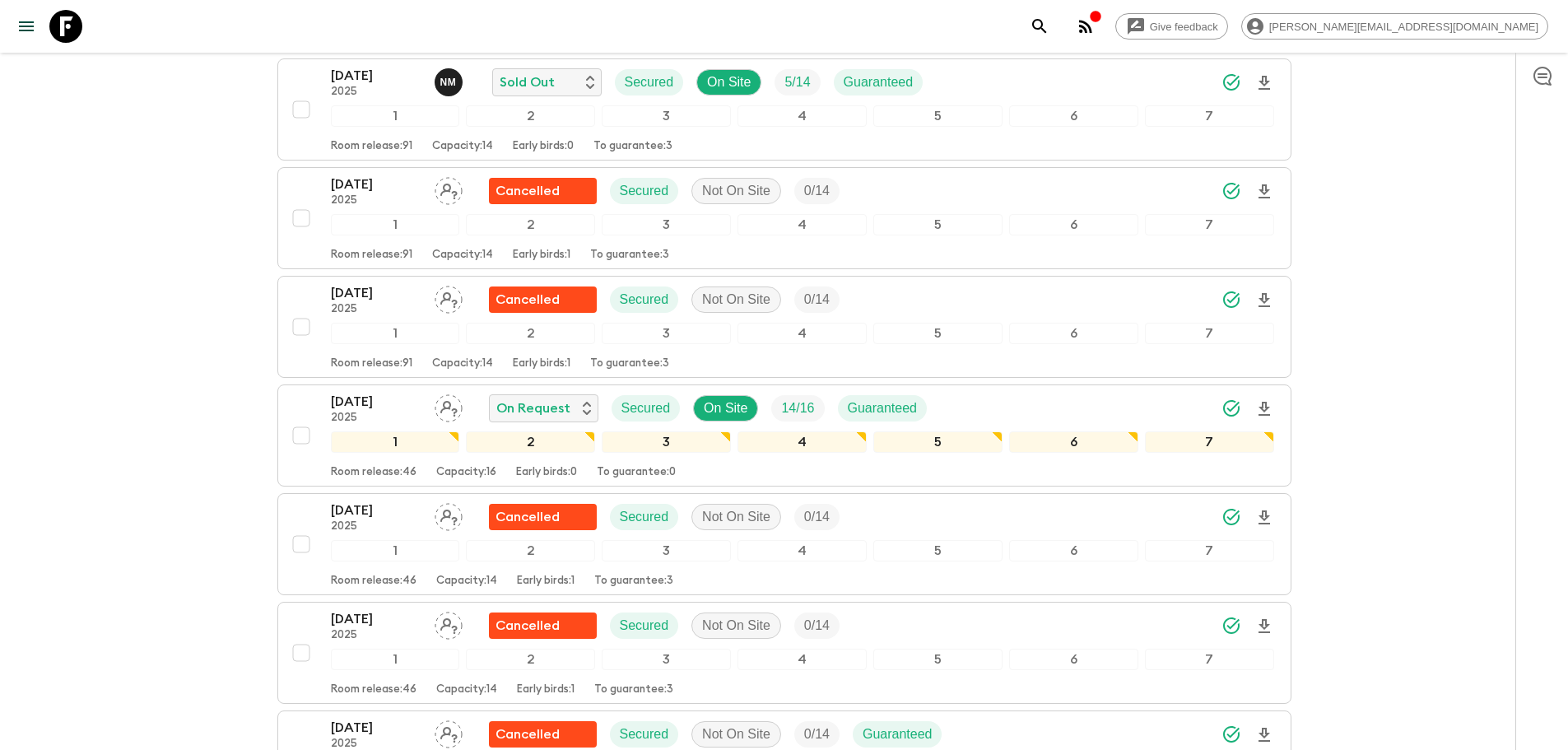
click at [72, 18] on icon at bounding box center [66, 26] width 33 height 33
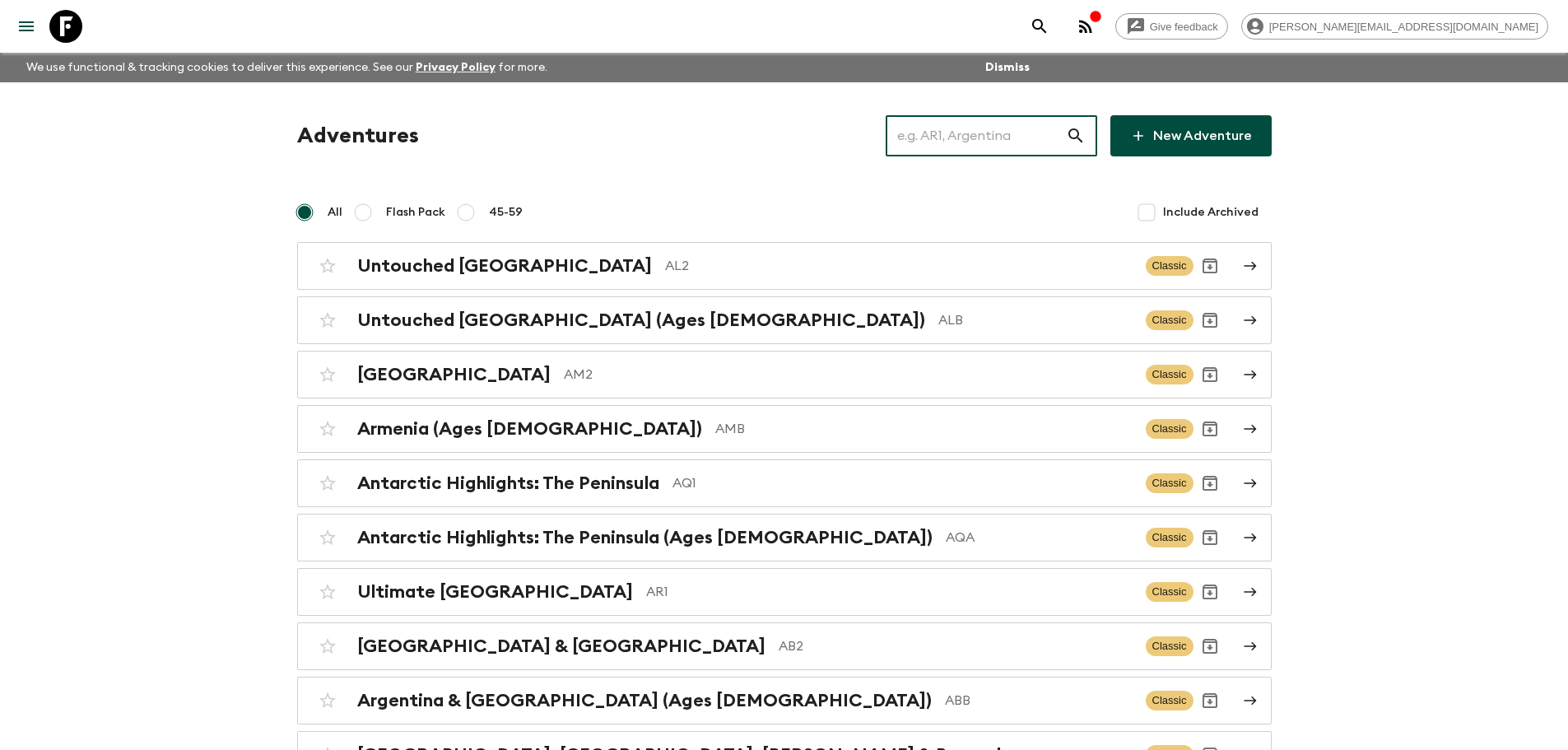
click at [974, 137] on input "text" at bounding box center [975, 135] width 180 height 46
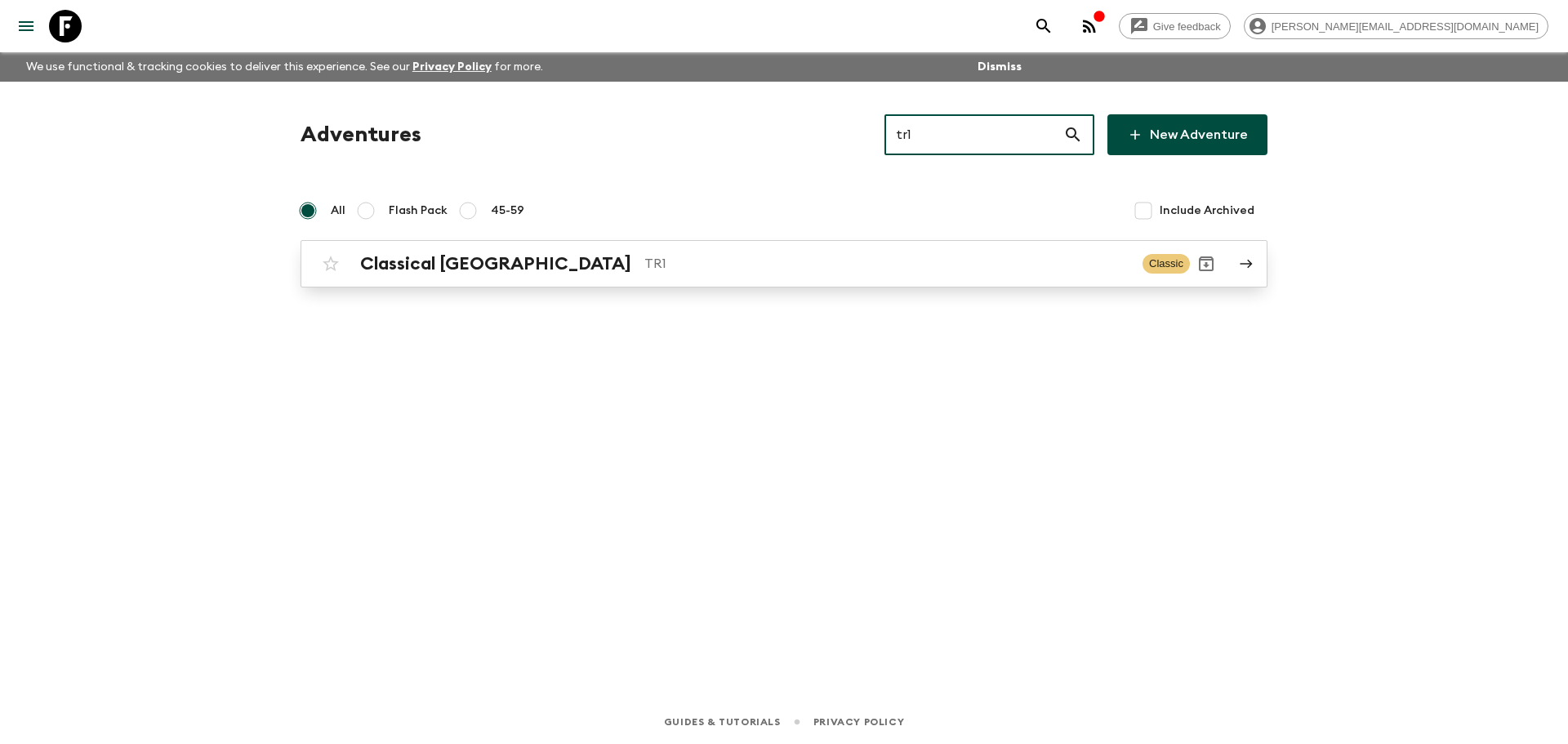
type input "tr1"
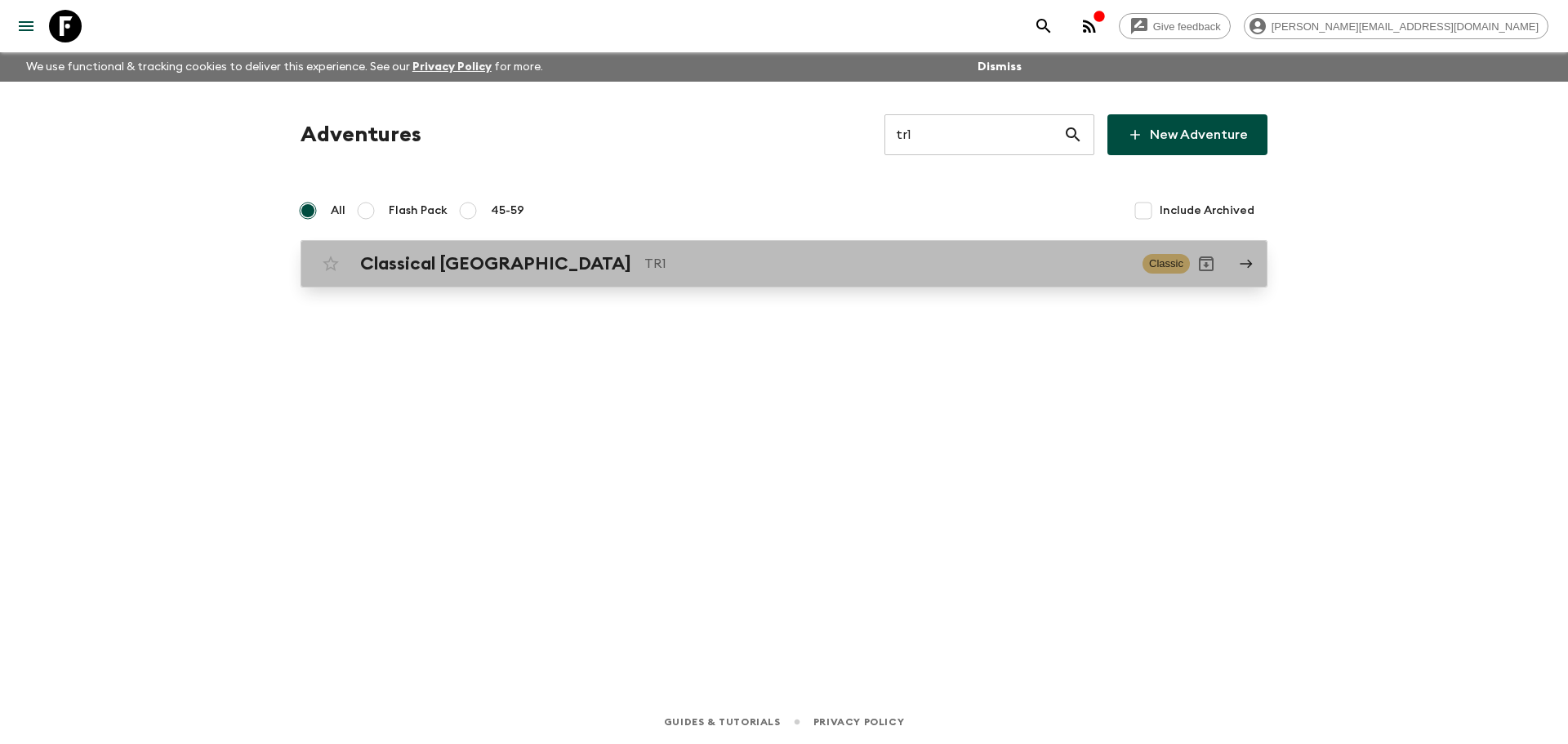
click at [934, 264] on p "TR1" at bounding box center [886, 263] width 485 height 19
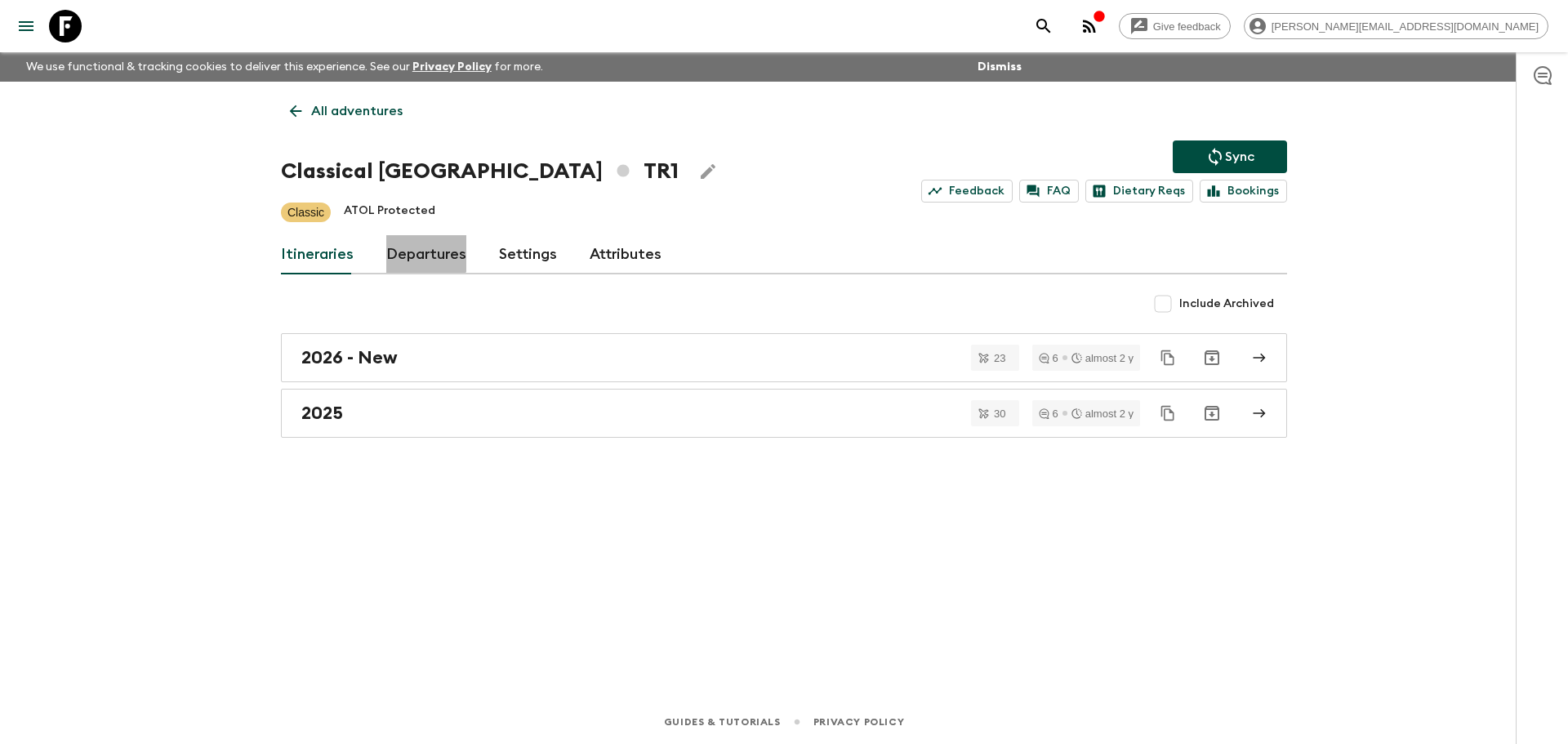
click at [418, 250] on link "Departures" at bounding box center [426, 254] width 80 height 39
